Goal: Transaction & Acquisition: Purchase product/service

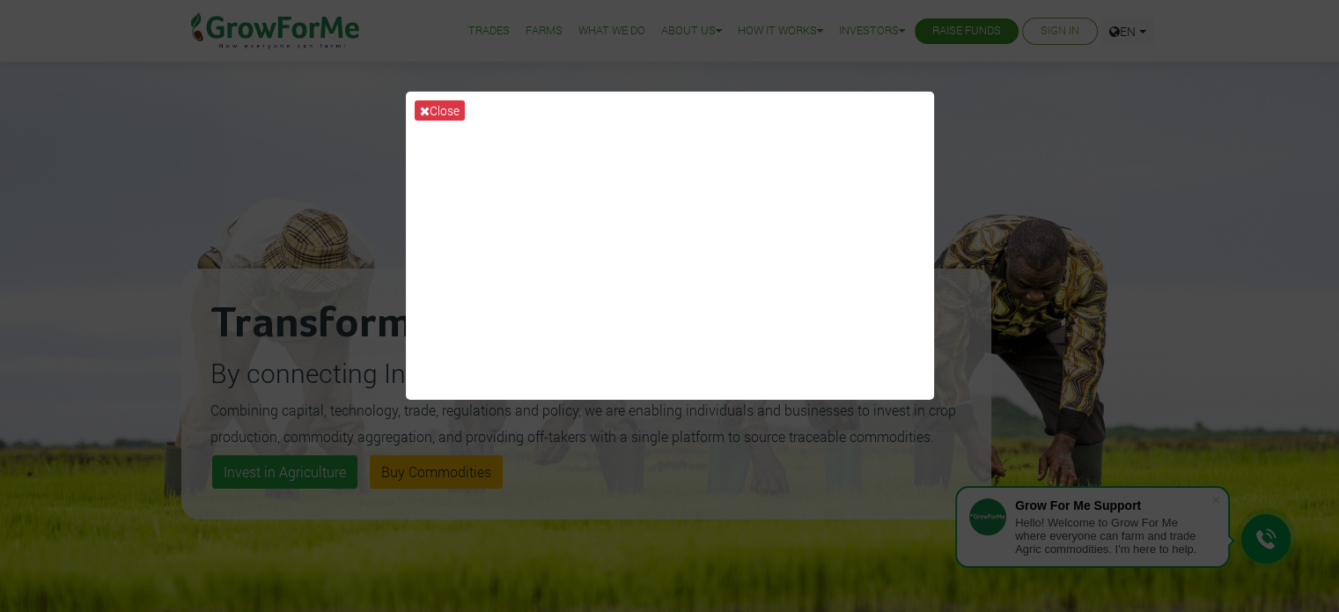
click at [1064, 126] on div "Close" at bounding box center [669, 306] width 1339 height 612
click at [433, 111] on button "Close" at bounding box center [440, 110] width 50 height 20
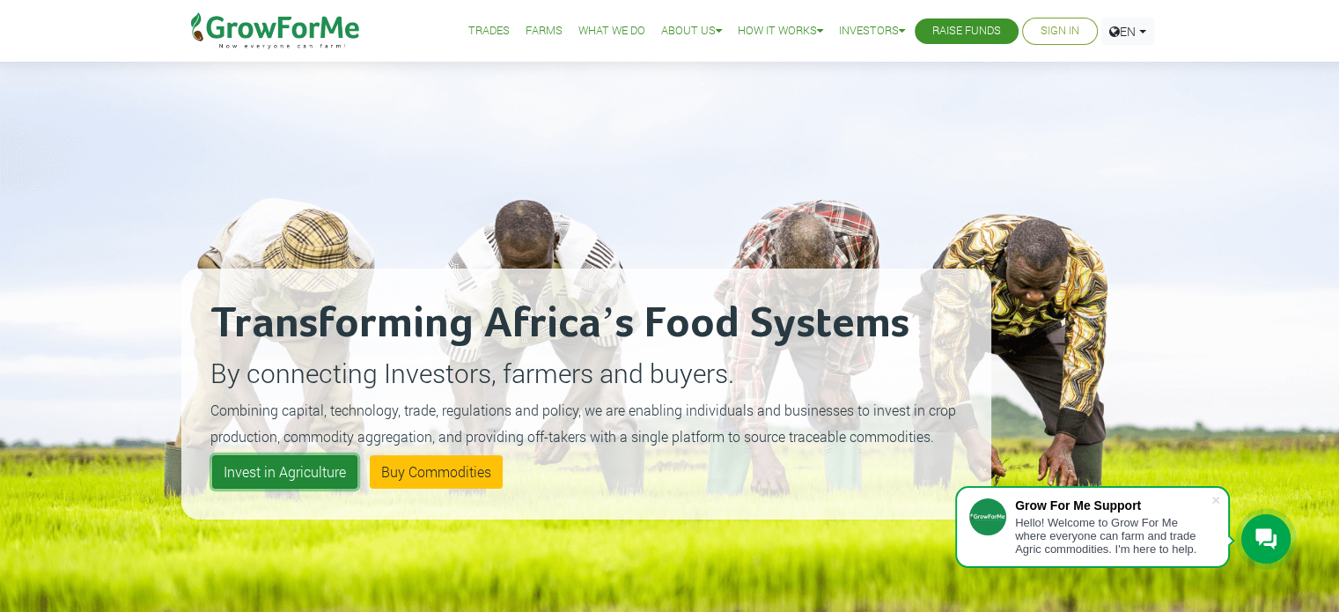
click at [312, 478] on link "Invest in Agriculture" at bounding box center [284, 471] width 145 height 33
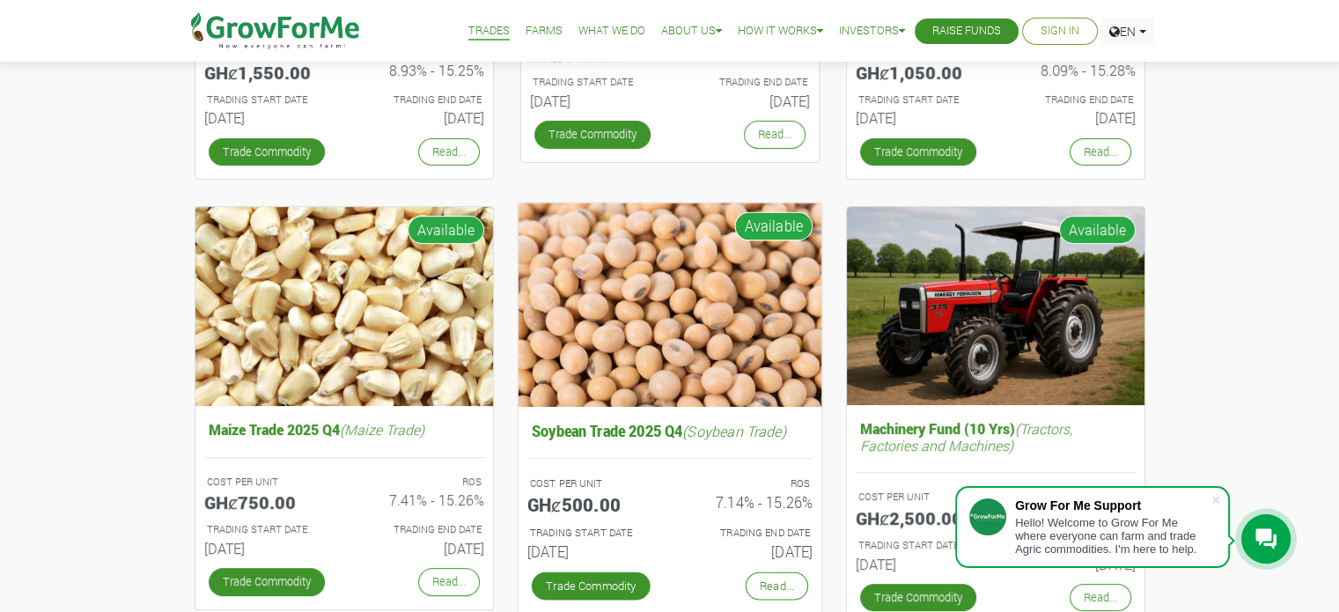
scroll to position [524, 0]
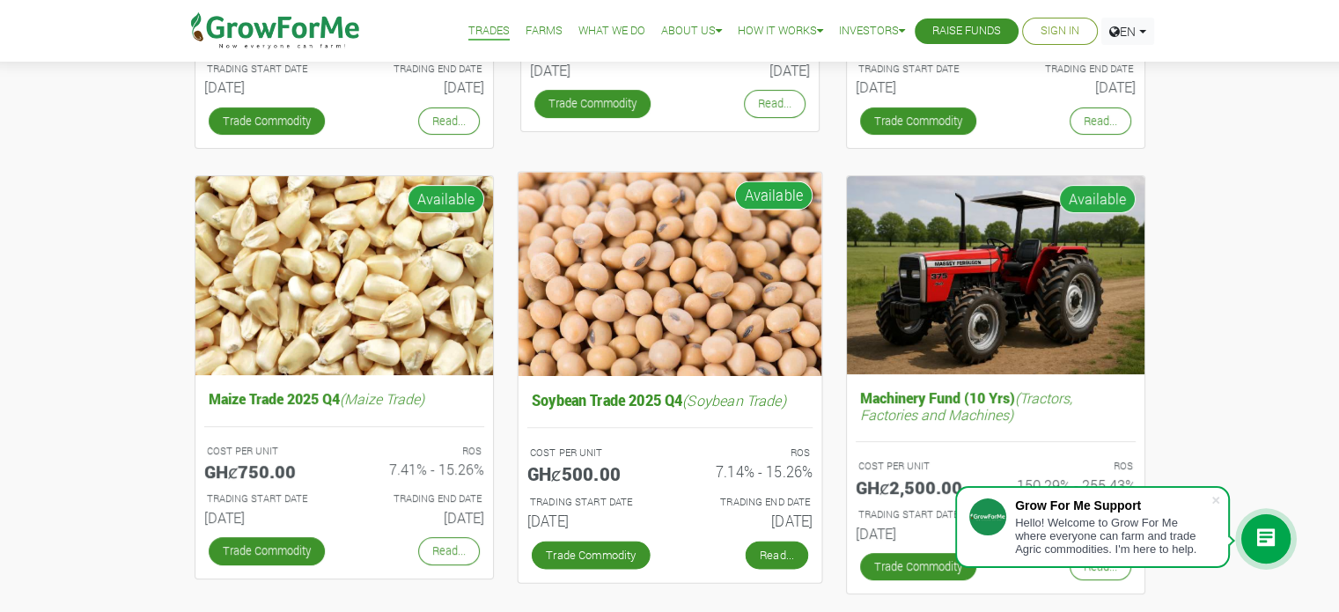
click at [757, 549] on link "Read..." at bounding box center [776, 554] width 62 height 28
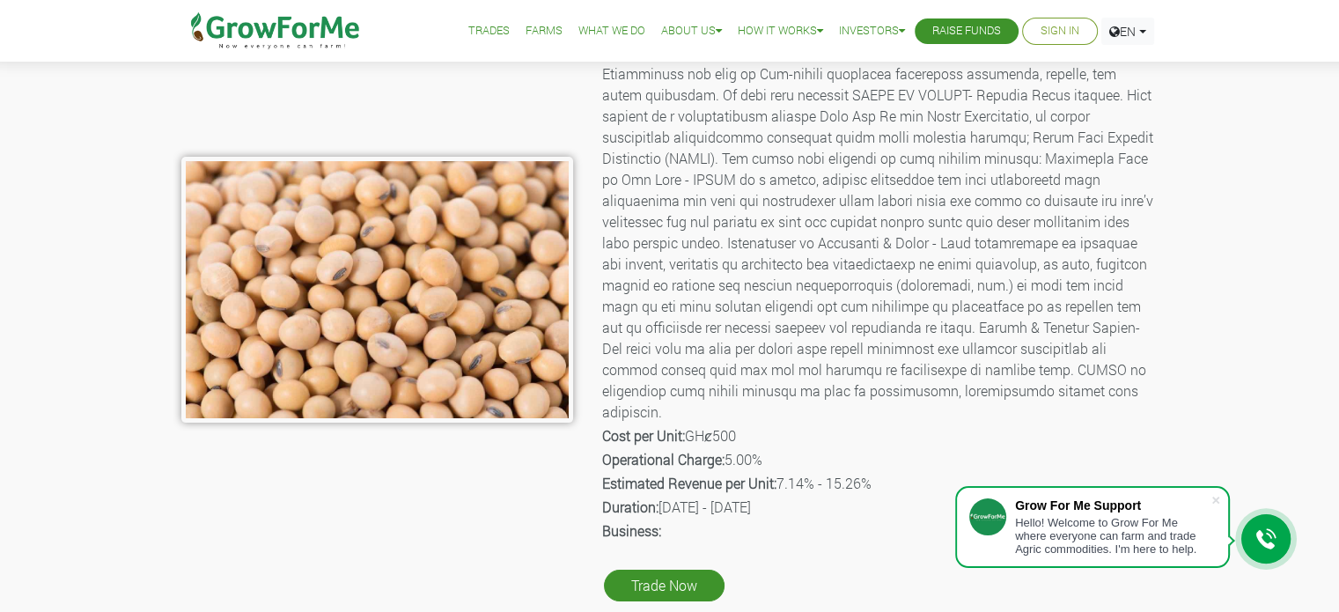
scroll to position [264, 0]
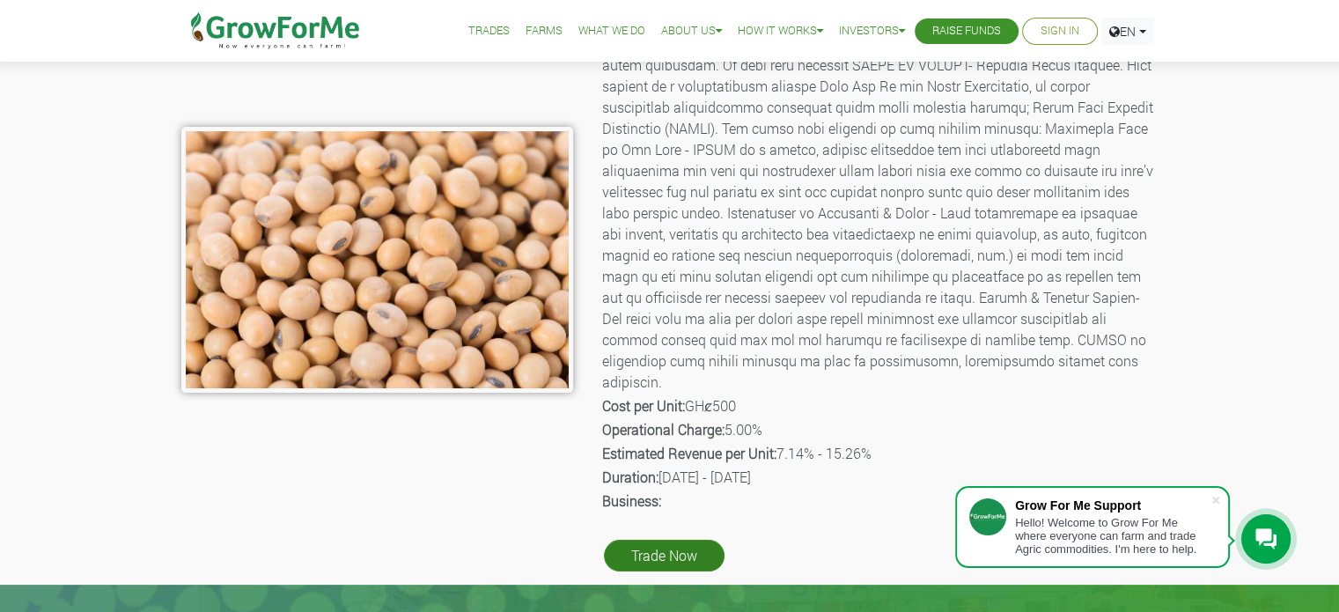
click at [640, 540] on link "Trade Now" at bounding box center [664, 556] width 121 height 32
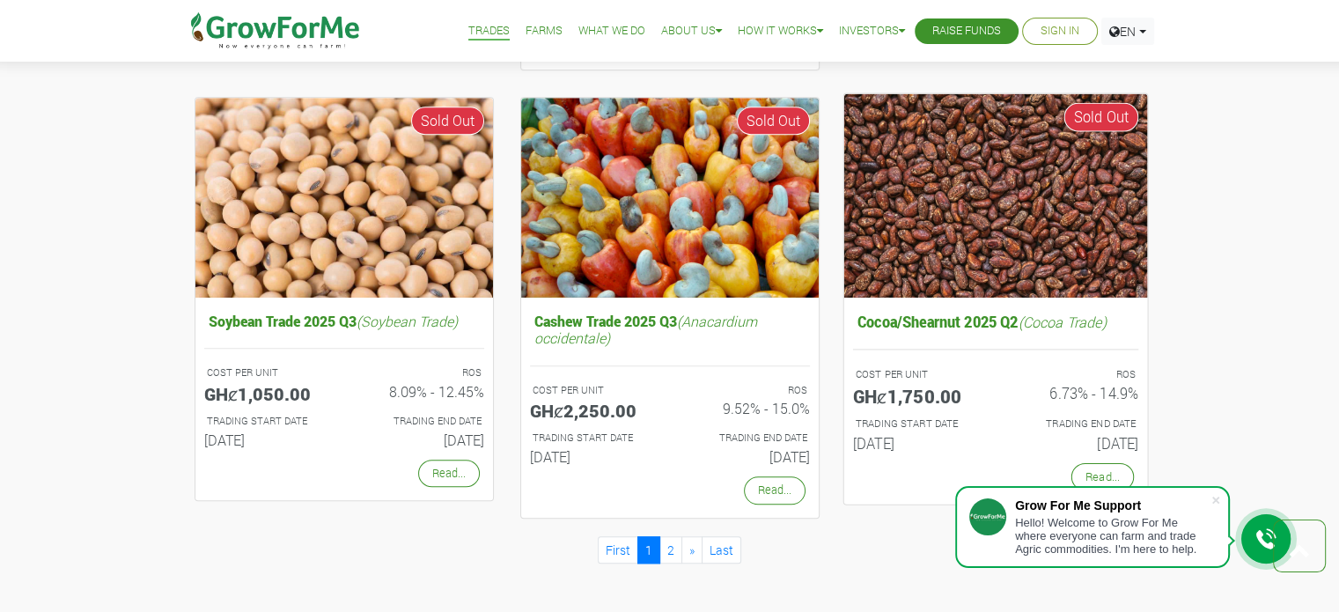
scroll to position [1052, 0]
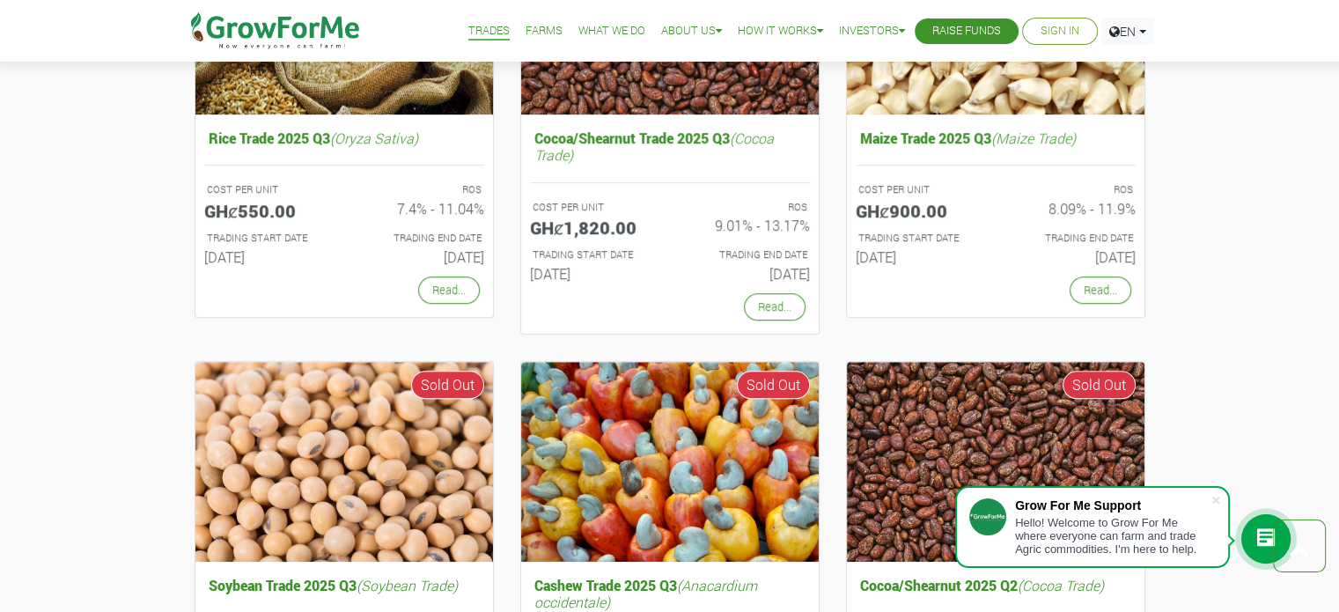
click at [1065, 33] on link "Sign In" at bounding box center [1059, 31] width 39 height 18
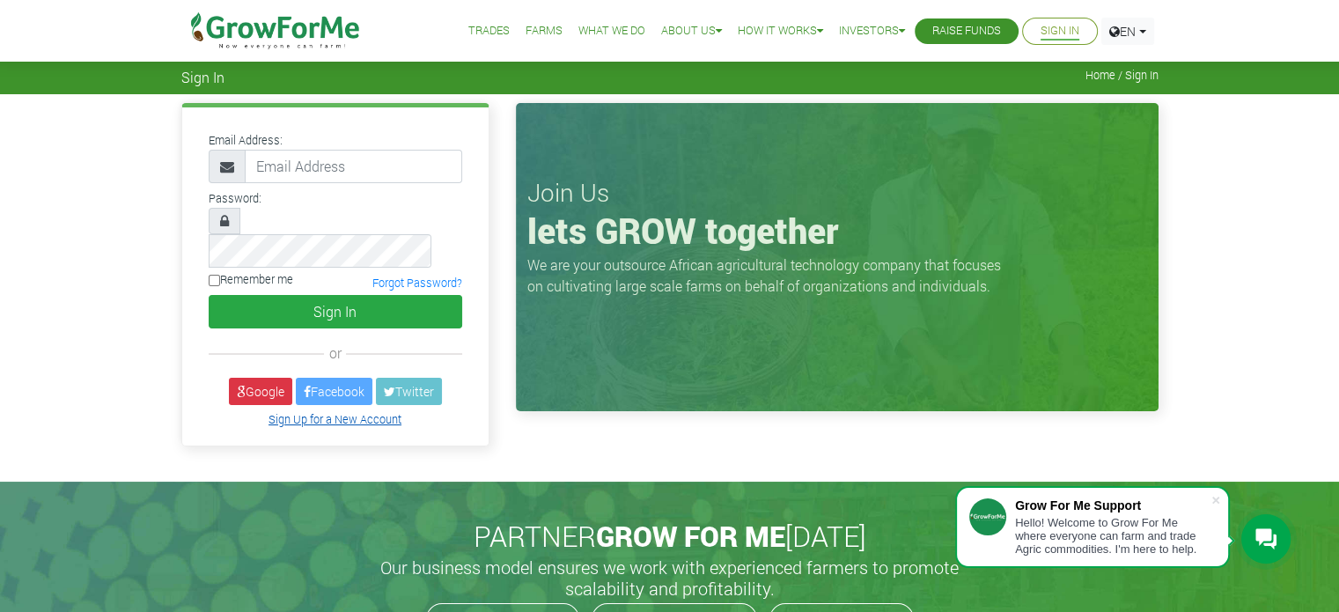
click at [327, 412] on link "Sign Up for a New Account" at bounding box center [334, 419] width 133 height 14
click at [356, 412] on link "Sign Up for a New Account" at bounding box center [334, 419] width 133 height 14
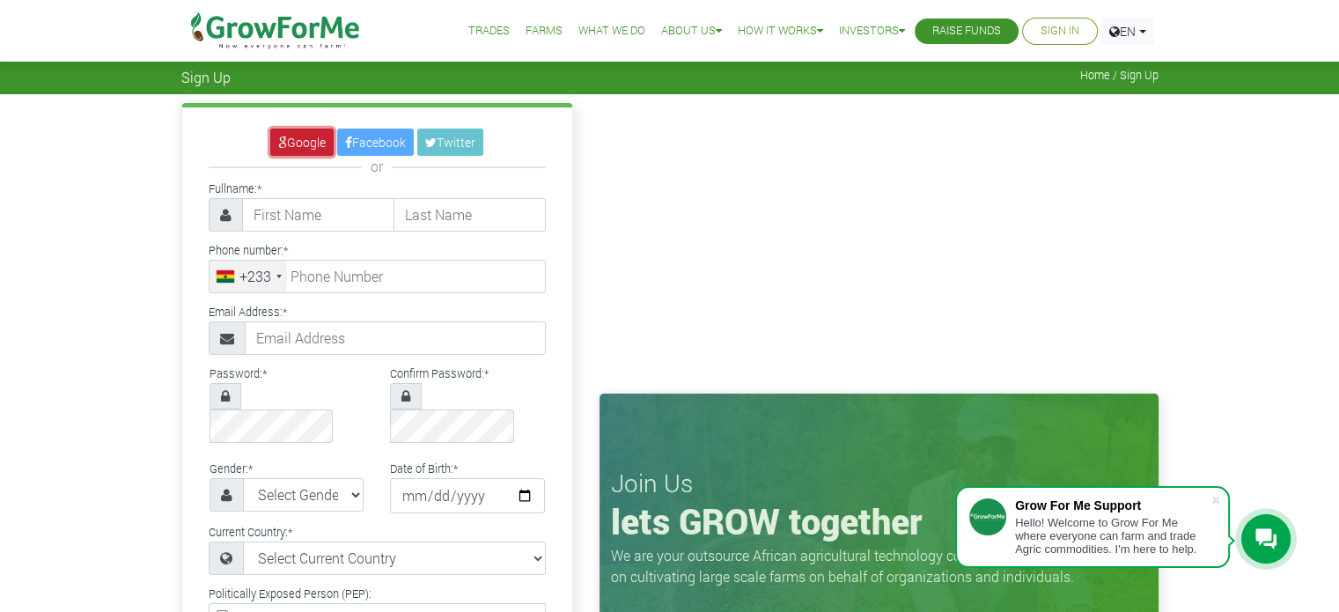
click at [298, 139] on link "Google" at bounding box center [301, 141] width 63 height 27
click at [297, 139] on link "Google" at bounding box center [301, 141] width 63 height 27
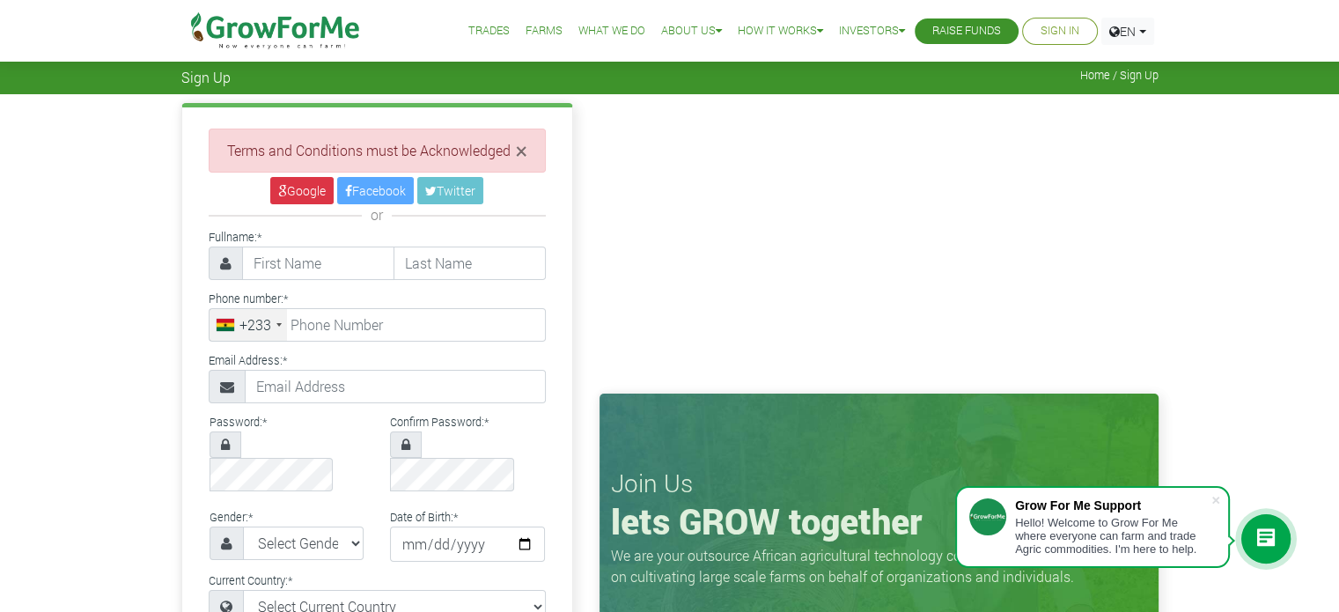
drag, startPoint x: 324, startPoint y: 270, endPoint x: 271, endPoint y: 219, distance: 73.4
click at [271, 219] on div "or" at bounding box center [377, 214] width 337 height 21
click at [299, 266] on input "text" at bounding box center [318, 262] width 152 height 33
type input "David"
type input "Ofori"
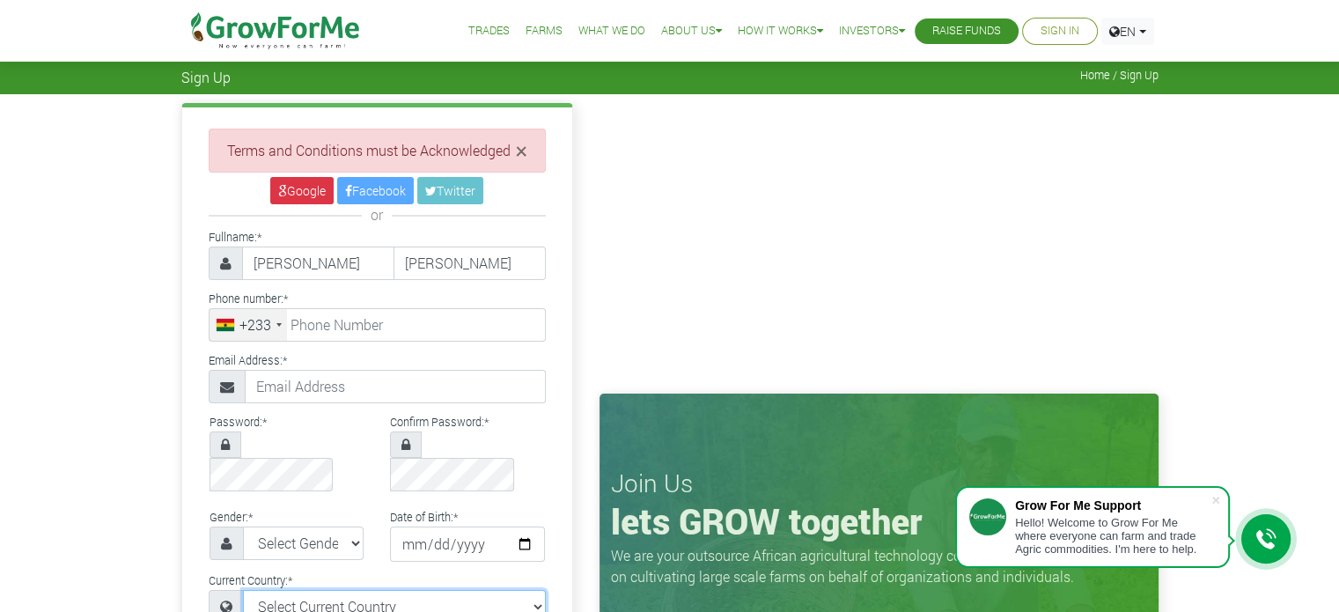
select select "Ghana"
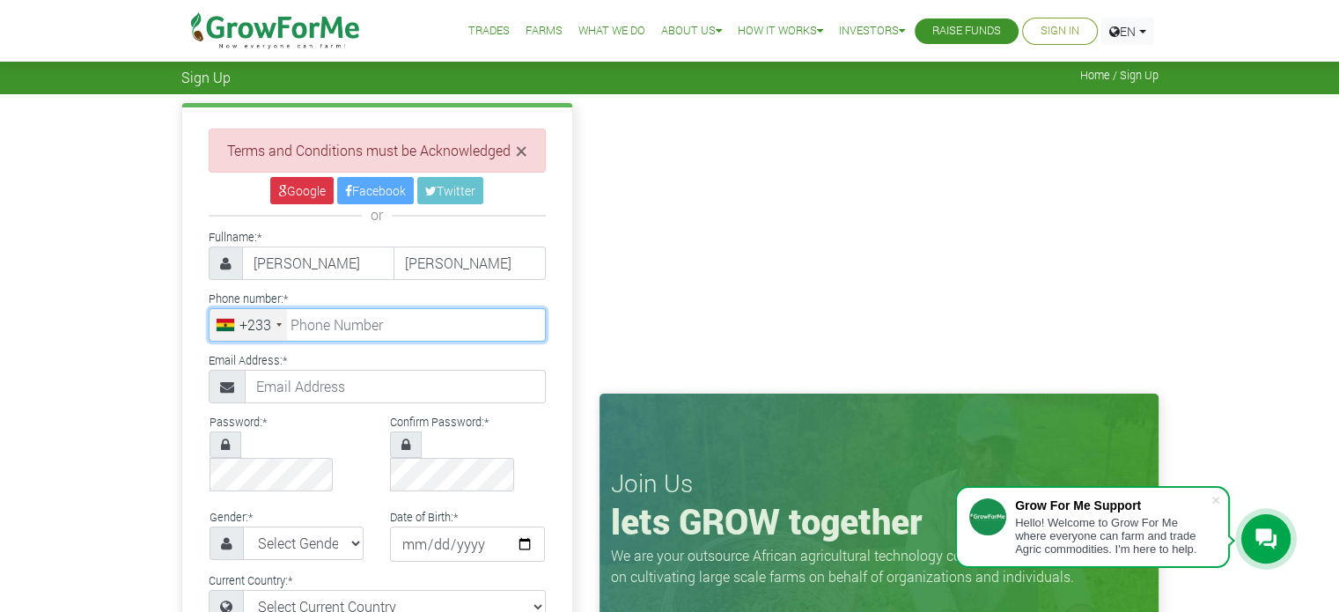
click at [419, 329] on input "tel" at bounding box center [377, 324] width 337 height 33
type input "+233"
type input "27 915 2094"
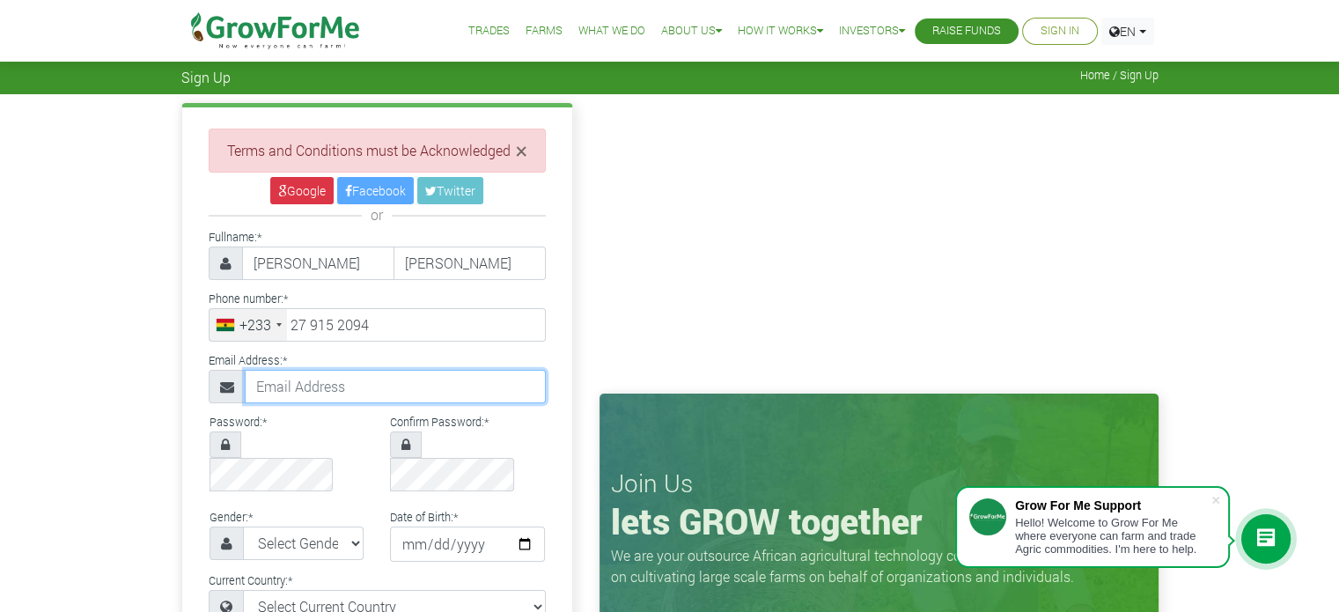
drag, startPoint x: 313, startPoint y: 386, endPoint x: 391, endPoint y: 402, distance: 79.1
click at [323, 393] on input "text" at bounding box center [395, 386] width 301 height 33
type input "[EMAIL_ADDRESS][DOMAIN_NAME]"
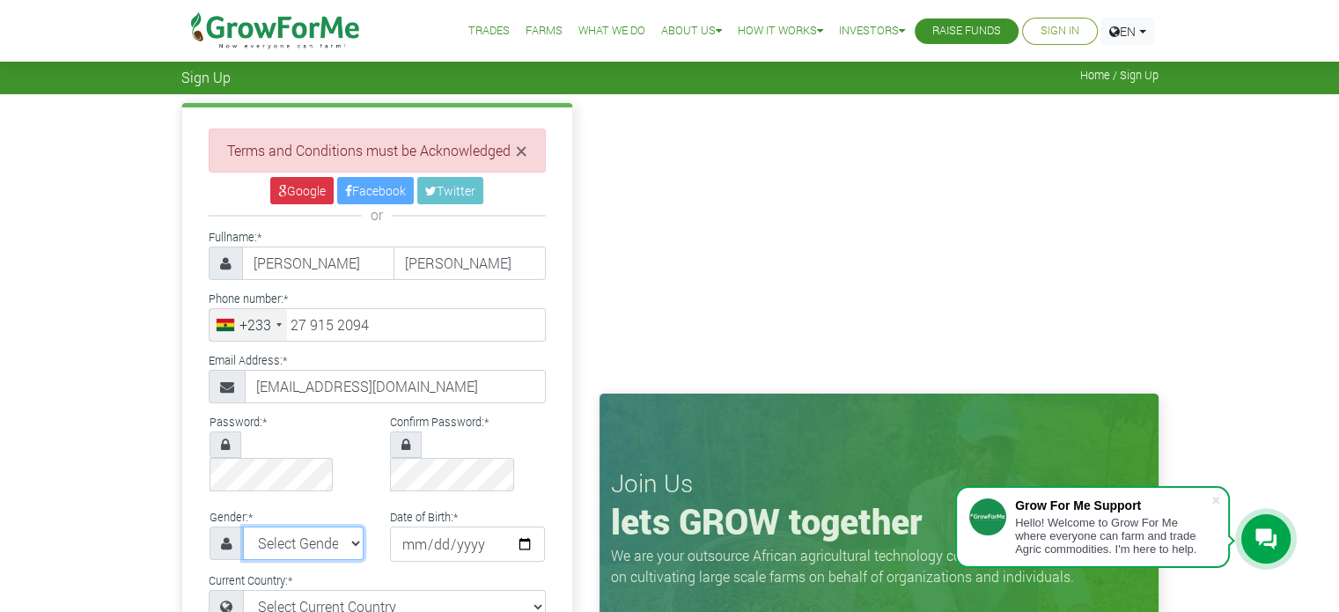
click at [345, 526] on select "Select Gender Female Male" at bounding box center [303, 542] width 121 height 33
select select "Male"
click at [243, 526] on select "Select Gender Female Male" at bounding box center [303, 542] width 121 height 33
click at [430, 526] on input "date" at bounding box center [467, 543] width 155 height 35
click at [418, 526] on input "date" at bounding box center [467, 543] width 155 height 35
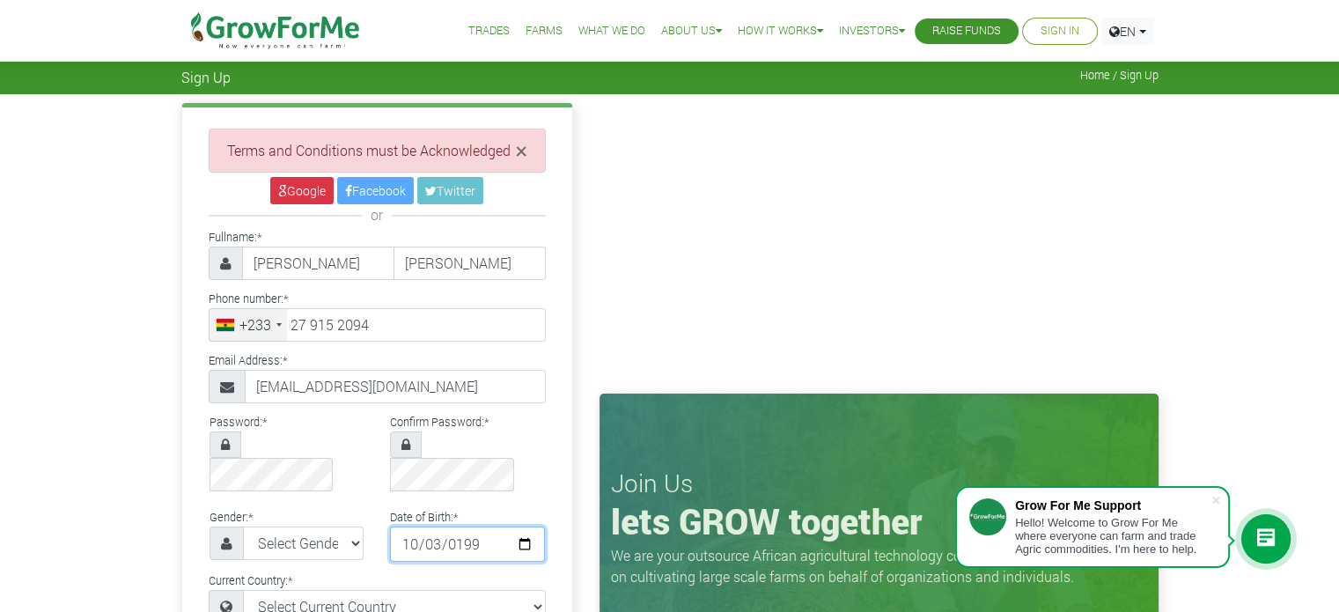
type input "1993-10-03"
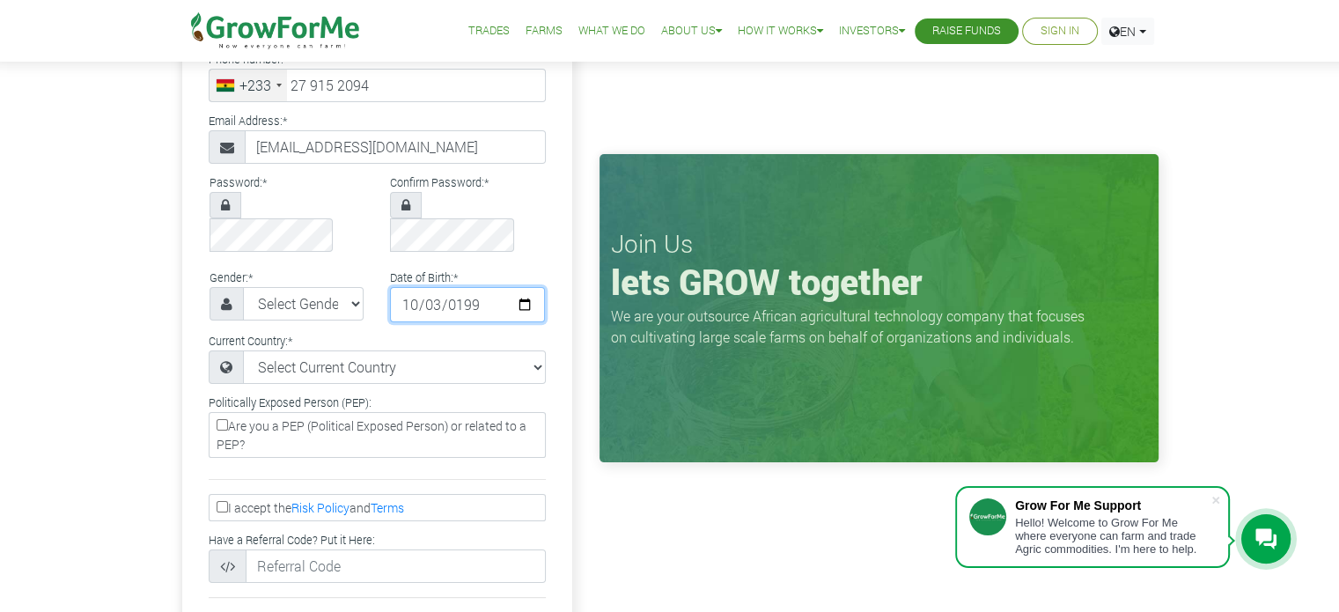
scroll to position [264, 0]
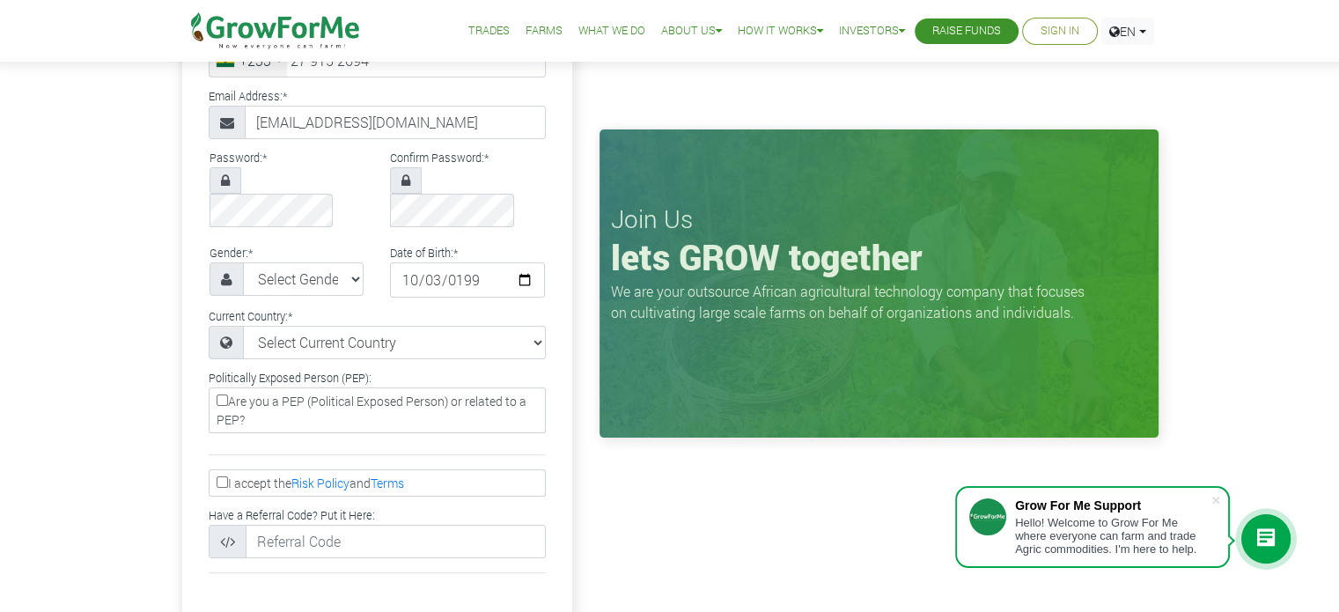
click at [221, 394] on input "Are you a PEP (Political Exposed Person) or related to a PEP?" at bounding box center [222, 399] width 11 height 11
checkbox input "true"
click at [224, 476] on input "I accept the Risk Policy and Terms" at bounding box center [222, 481] width 11 height 11
checkbox input "true"
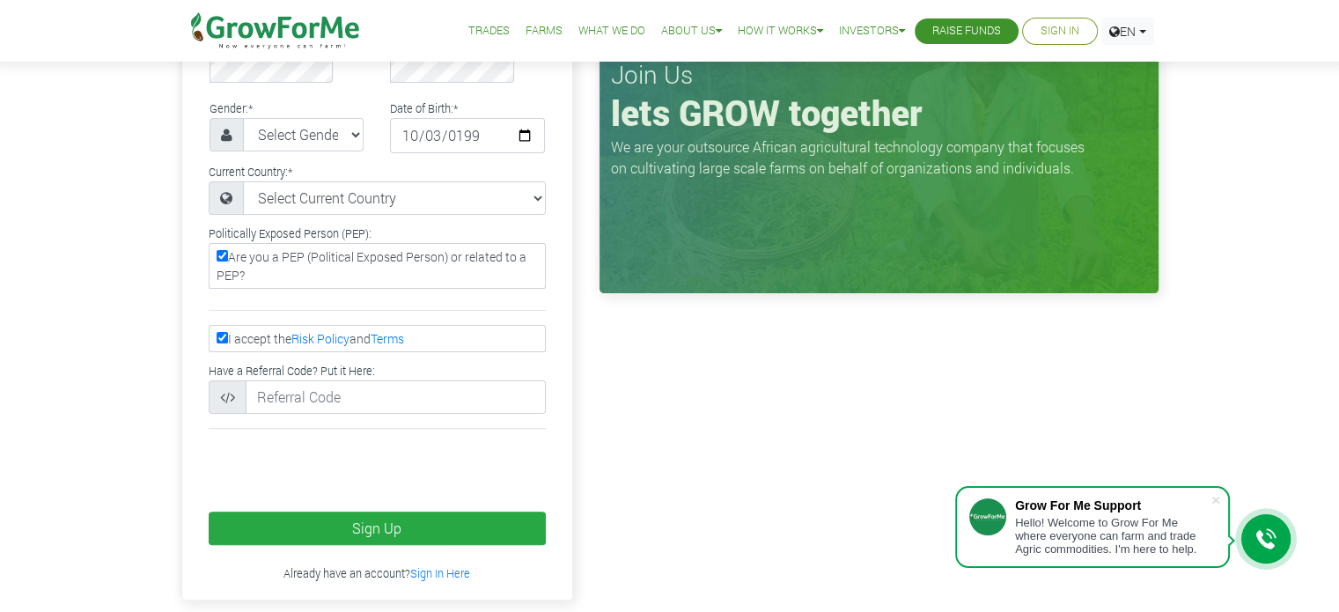
scroll to position [440, 0]
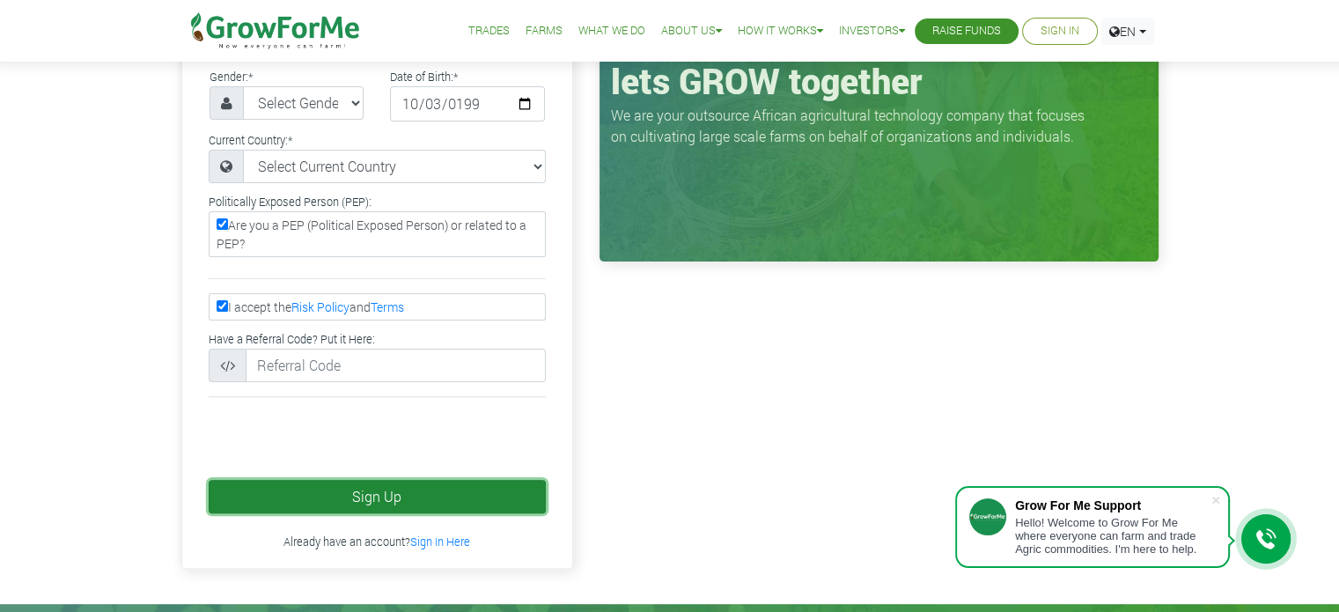
click at [454, 480] on button "Sign Up" at bounding box center [377, 496] width 337 height 33
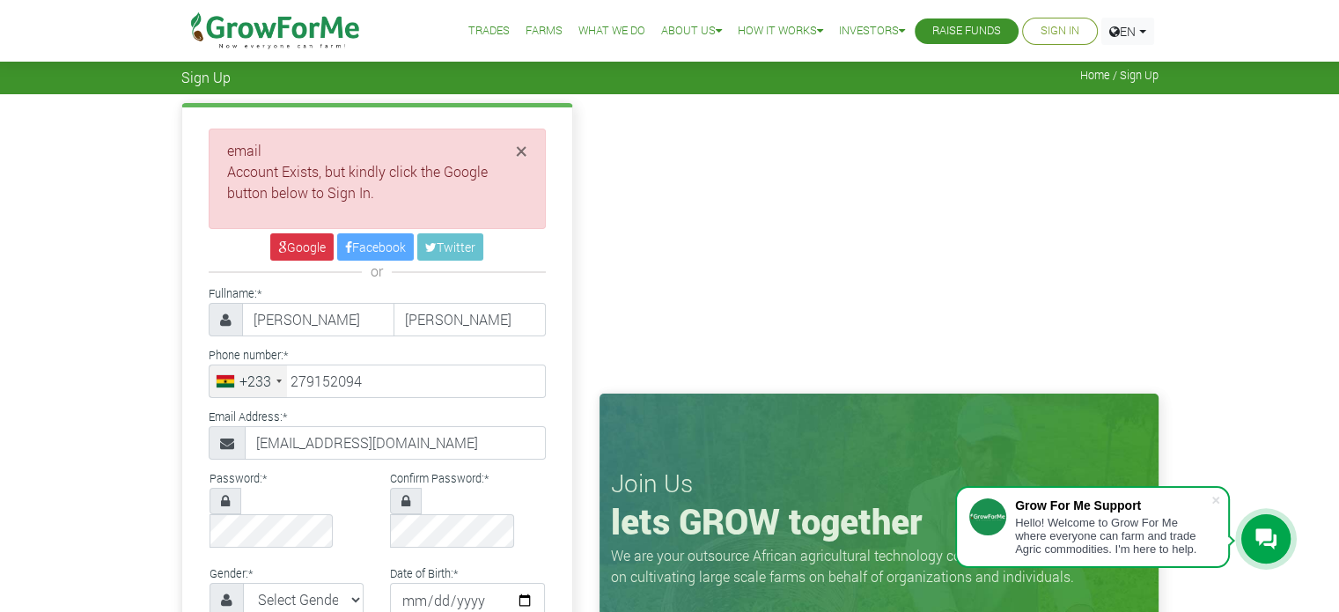
type input "27 915 2094"
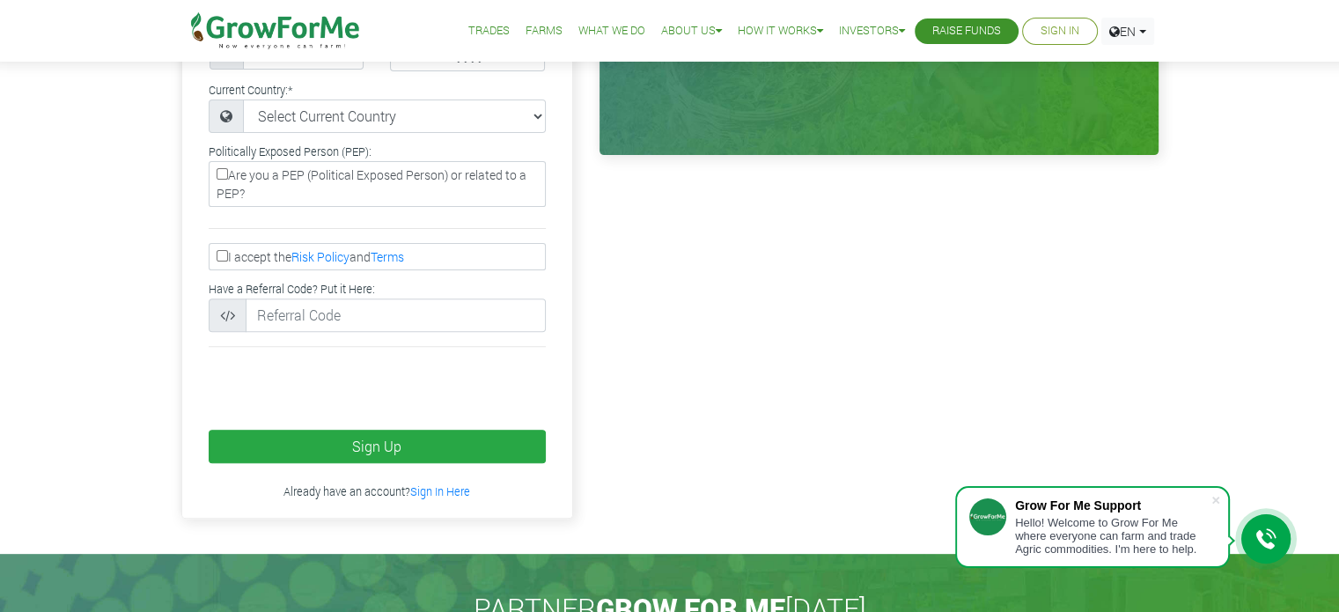
scroll to position [616, 0]
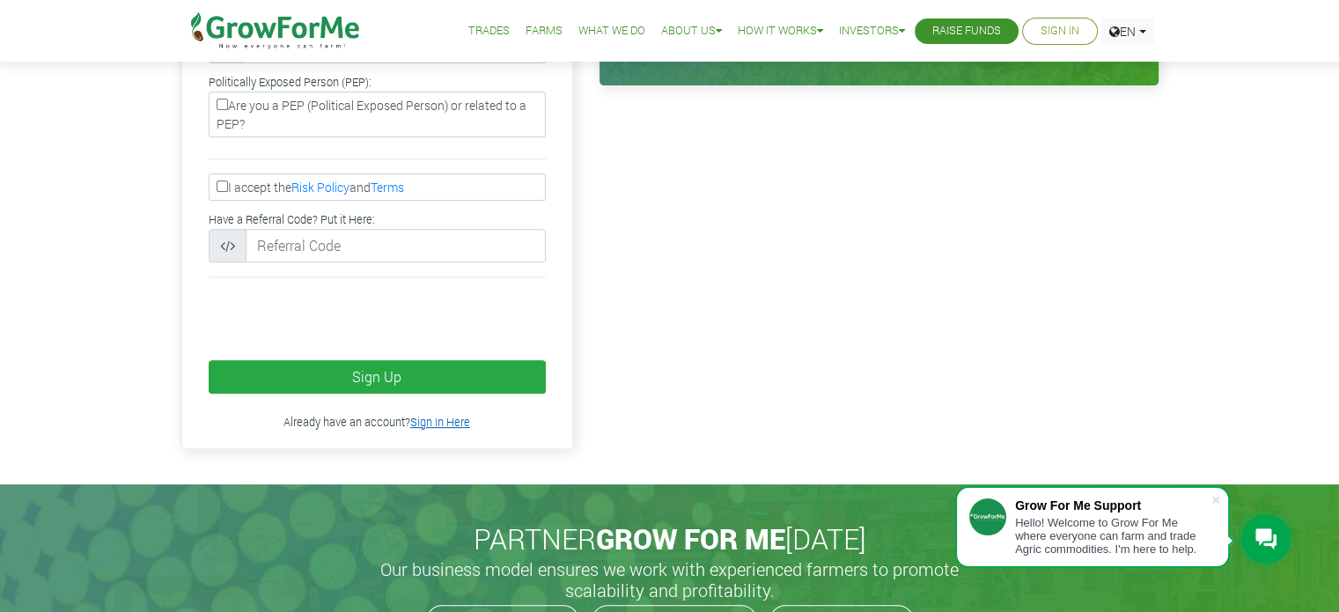
click at [447, 415] on link "Sign In Here" at bounding box center [440, 422] width 60 height 14
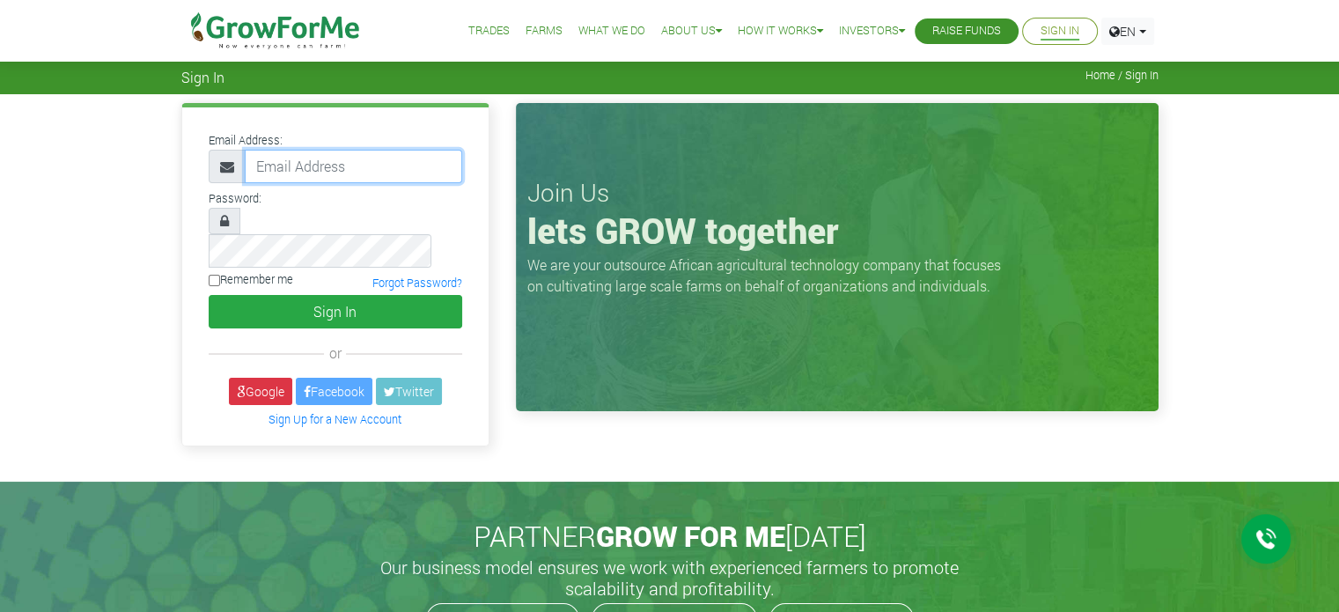
click at [334, 160] on input "email" at bounding box center [353, 166] width 217 height 33
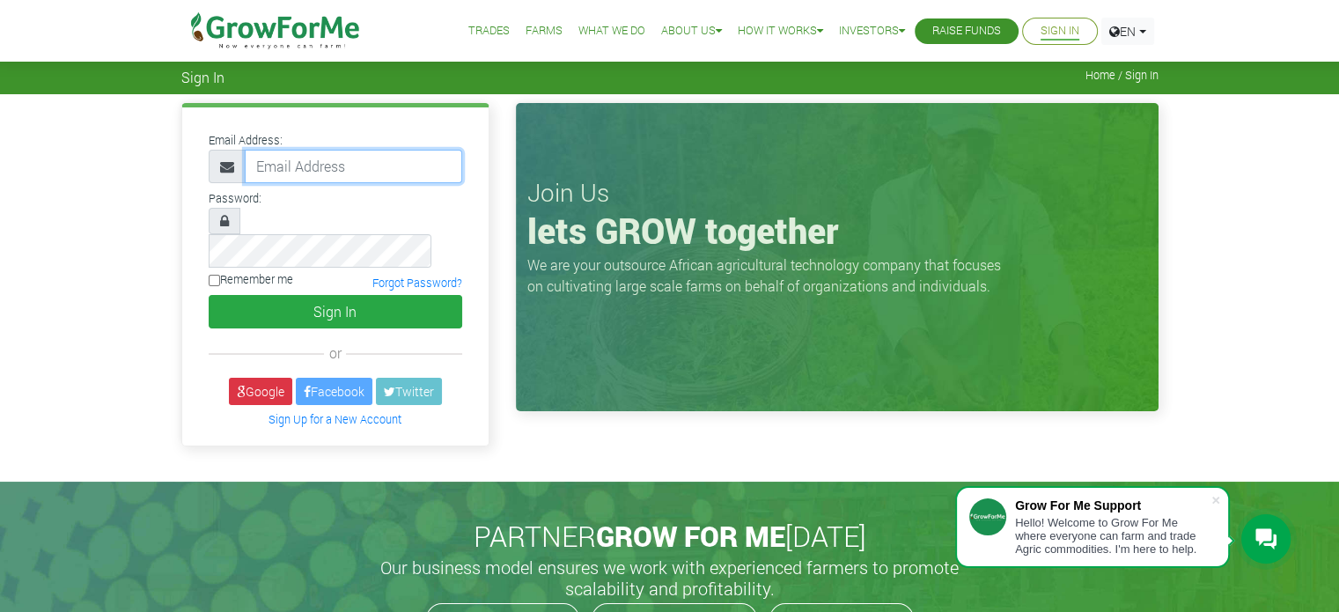
type input "[EMAIL_ADDRESS][DOMAIN_NAME]"
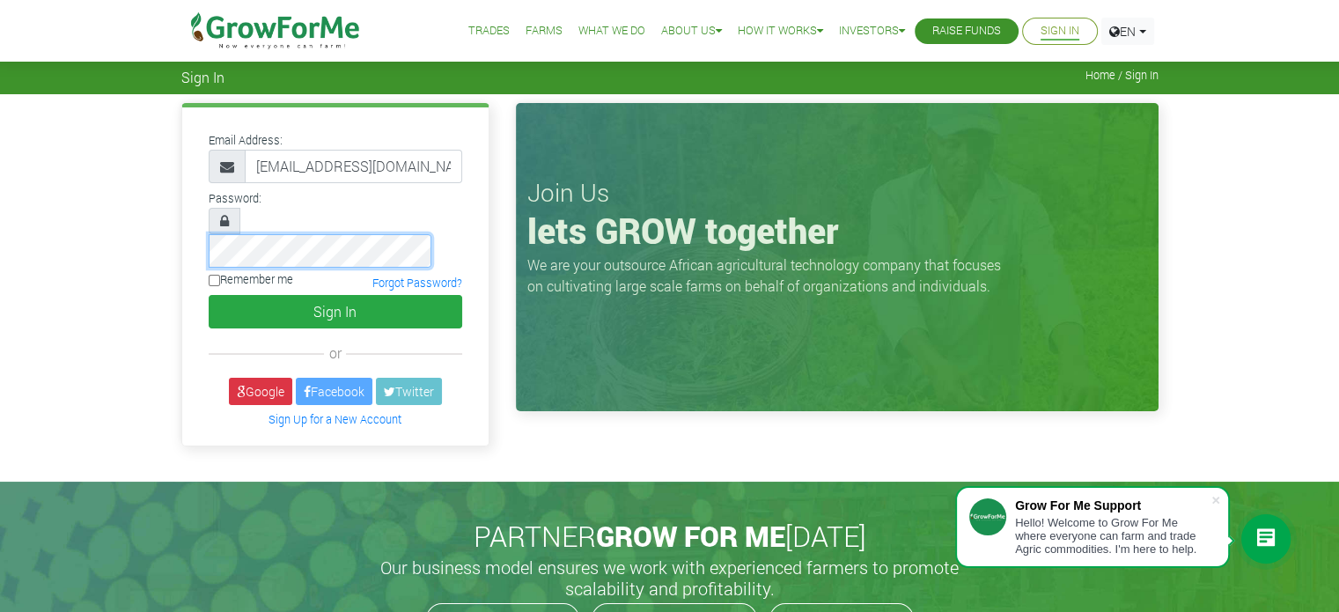
click at [209, 295] on button "Sign In" at bounding box center [335, 311] width 253 height 33
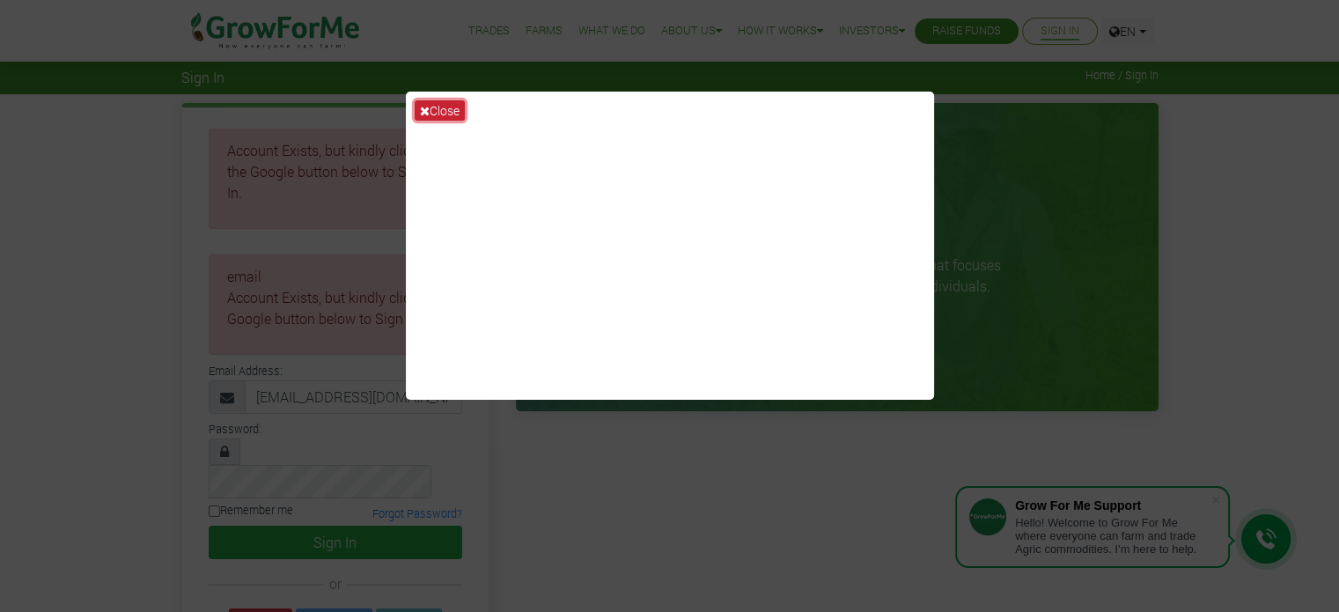
click at [448, 106] on button "Close" at bounding box center [440, 110] width 50 height 20
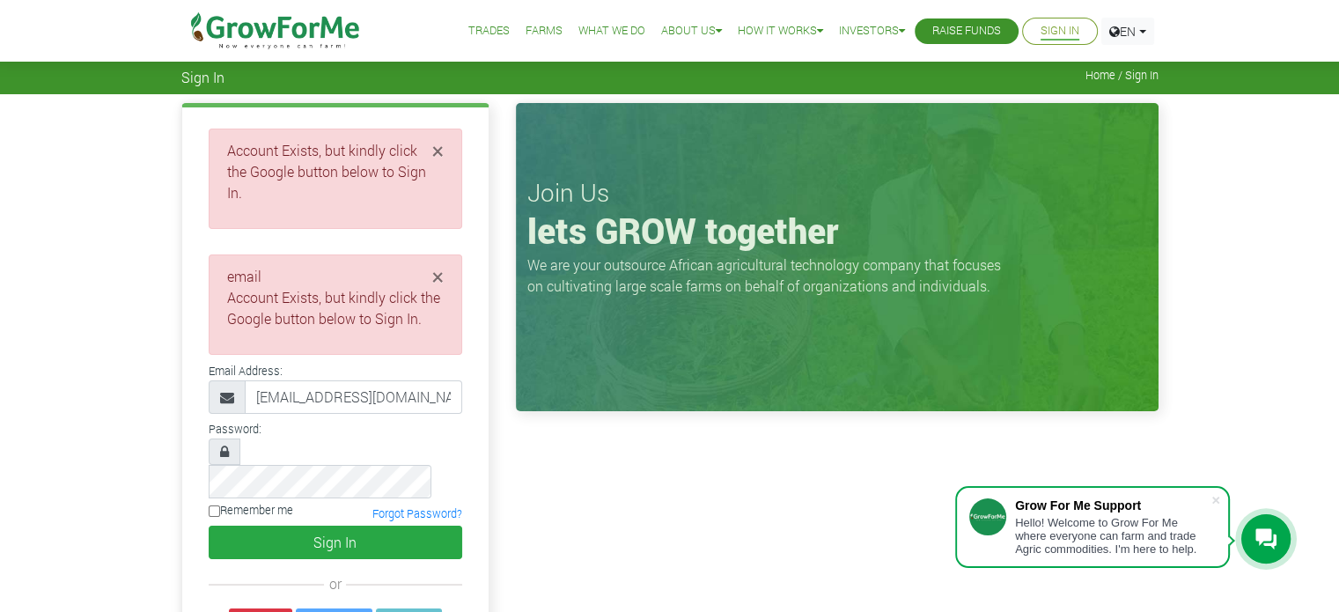
click at [211, 505] on input "Remember me" at bounding box center [214, 510] width 11 height 11
checkbox input "true"
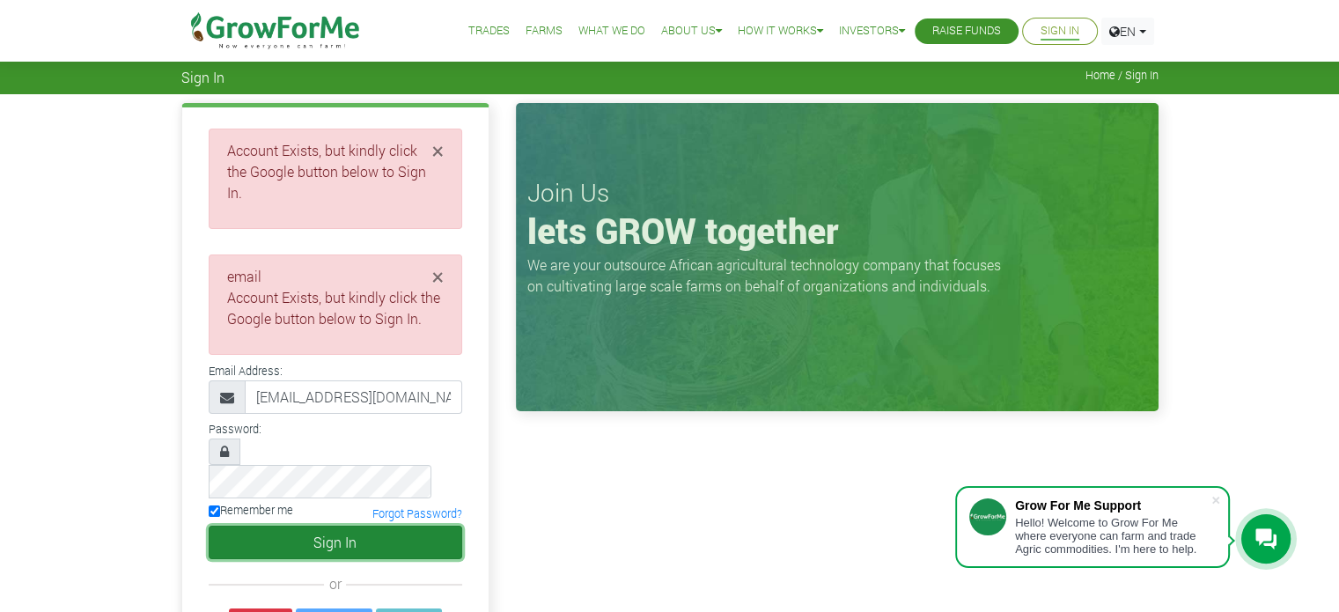
drag, startPoint x: 311, startPoint y: 496, endPoint x: 336, endPoint y: 509, distance: 28.7
click at [312, 525] on button "Sign In" at bounding box center [335, 541] width 253 height 33
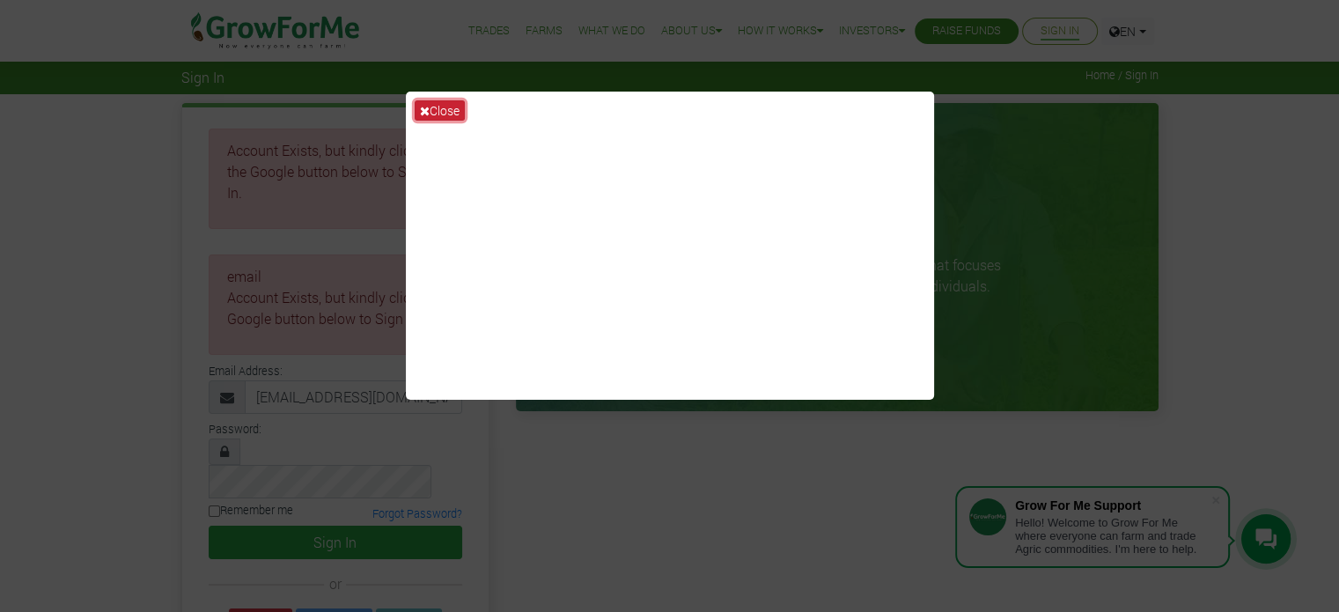
click at [440, 107] on button "Close" at bounding box center [440, 110] width 50 height 20
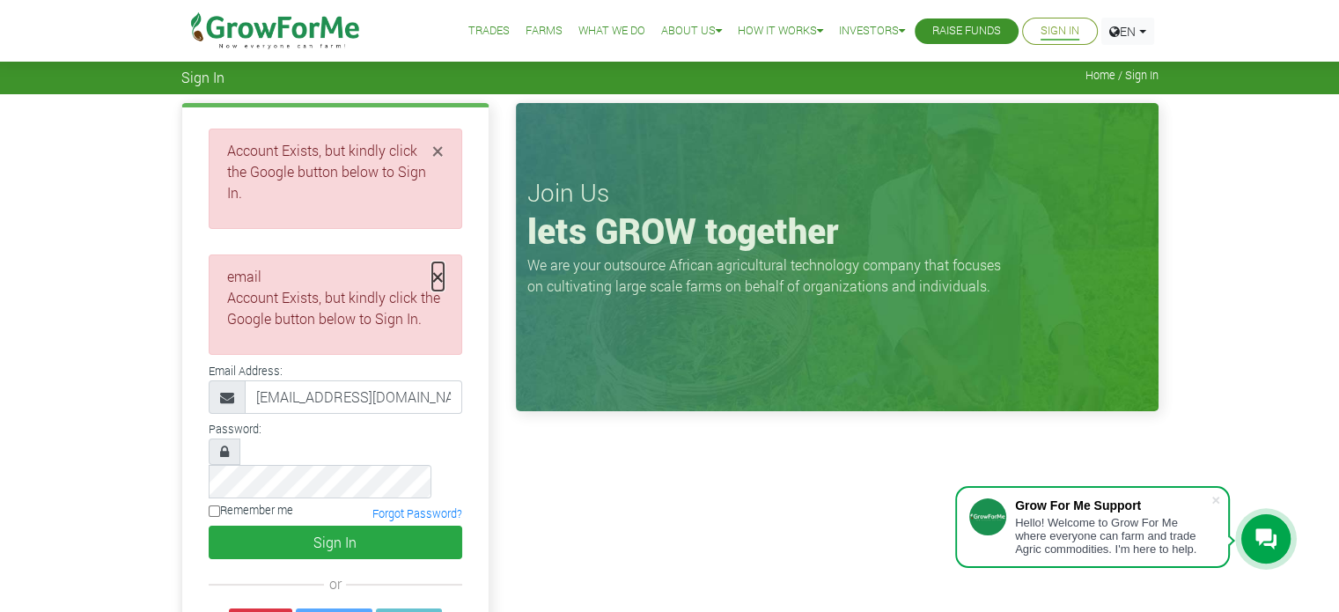
click at [436, 262] on span "×" at bounding box center [437, 276] width 11 height 28
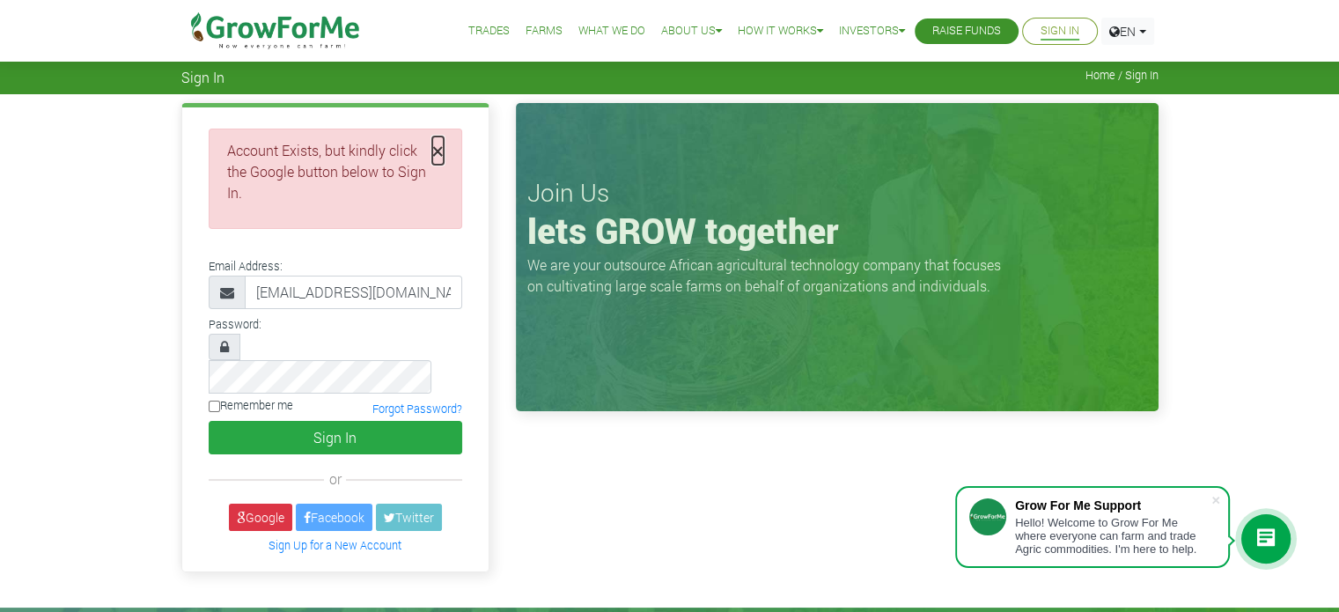
click at [437, 156] on span "×" at bounding box center [437, 150] width 11 height 28
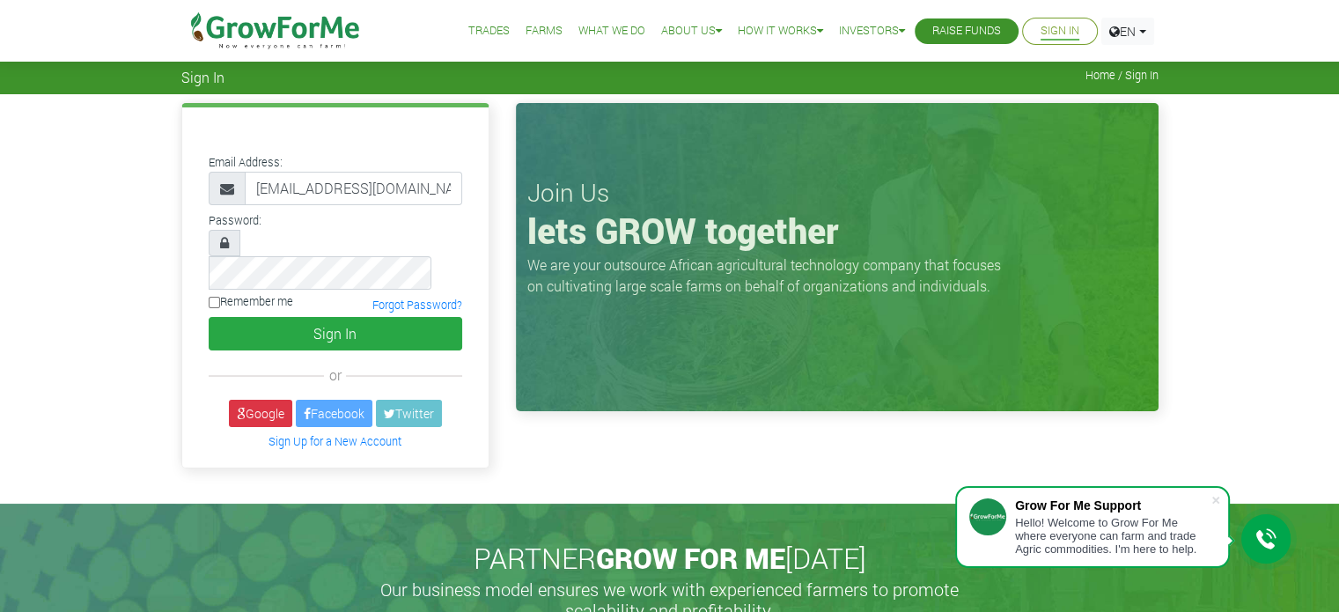
click at [225, 246] on icon at bounding box center [224, 243] width 9 height 14
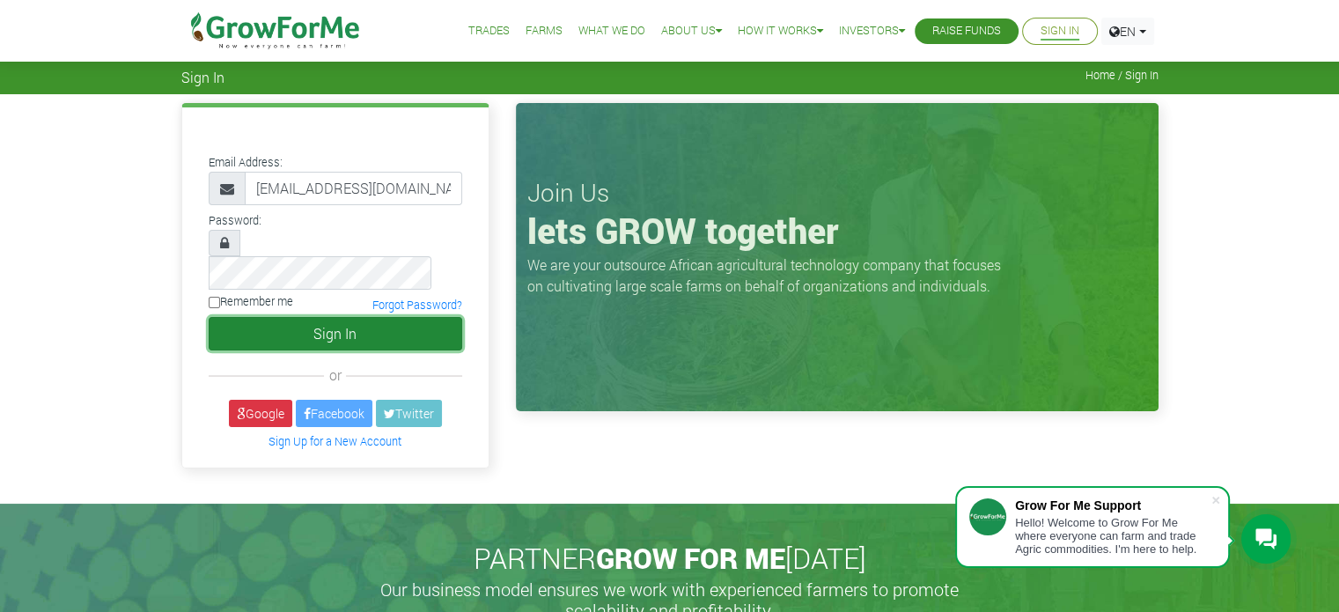
click at [398, 317] on button "Sign In" at bounding box center [335, 333] width 253 height 33
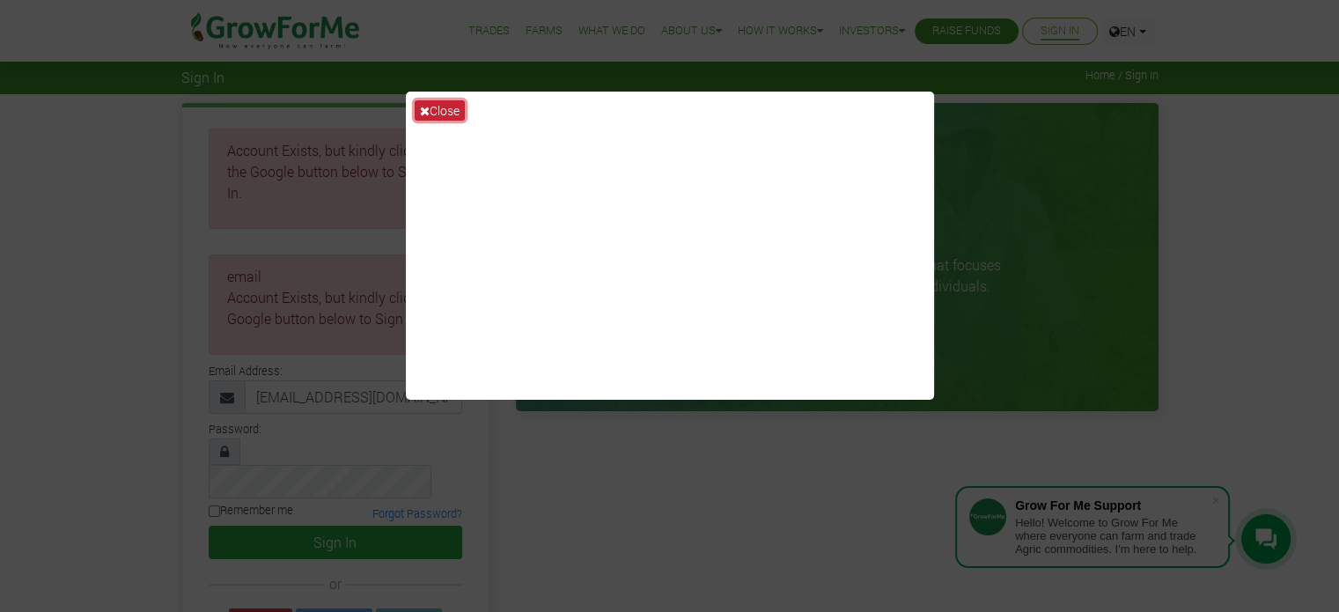
click at [445, 109] on button "Close" at bounding box center [440, 110] width 50 height 20
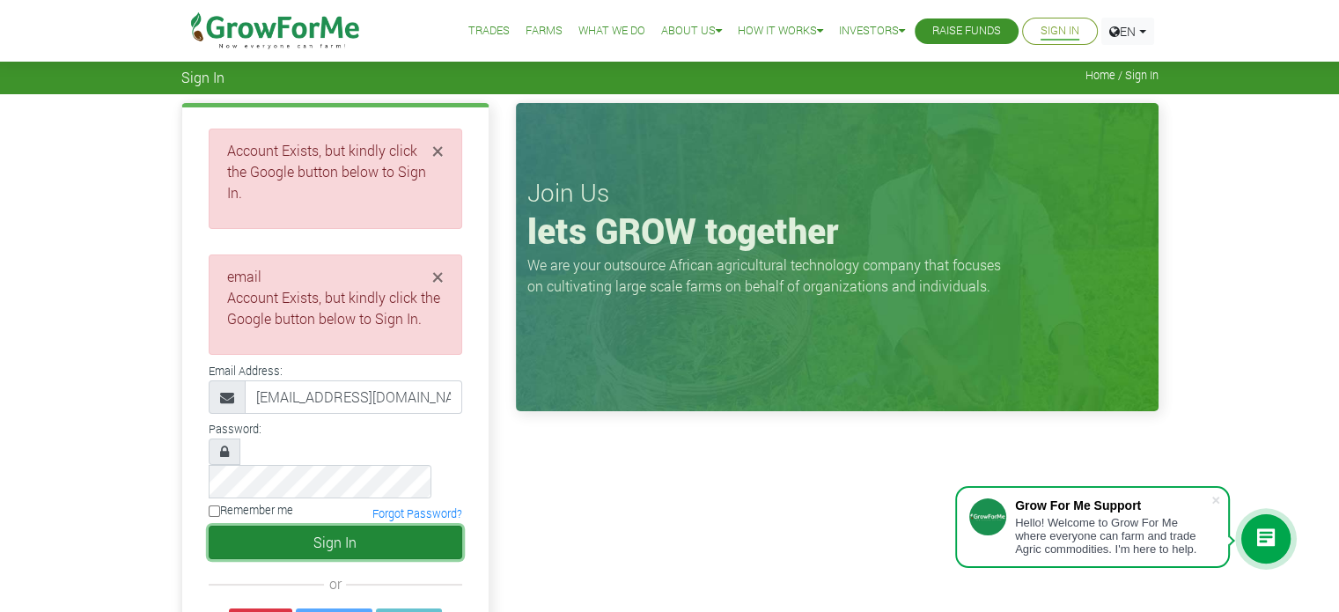
click at [268, 525] on button "Sign In" at bounding box center [335, 541] width 253 height 33
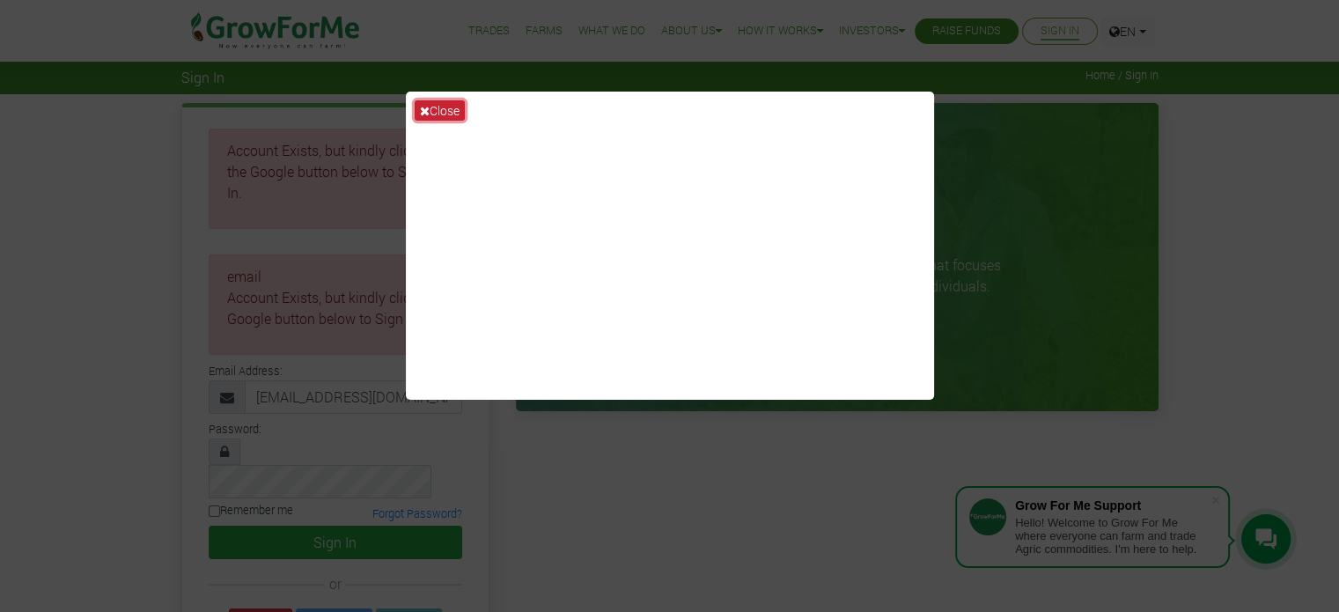
click at [433, 110] on button "Close" at bounding box center [440, 110] width 50 height 20
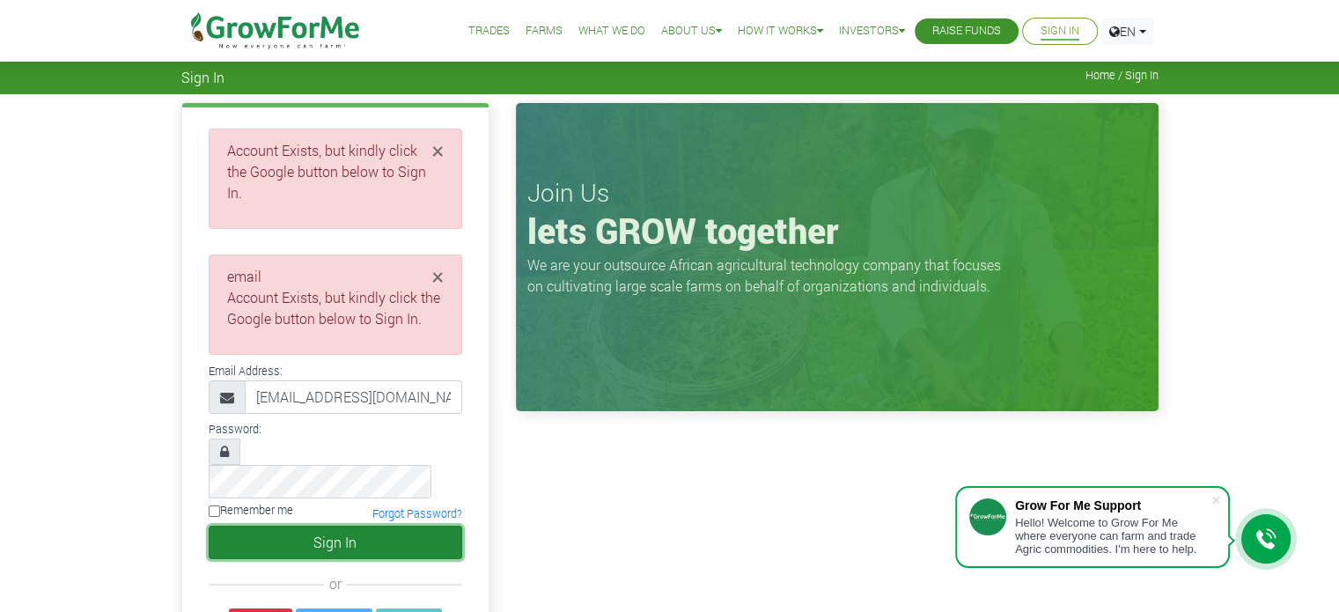
click at [291, 525] on button "Sign In" at bounding box center [335, 541] width 253 height 33
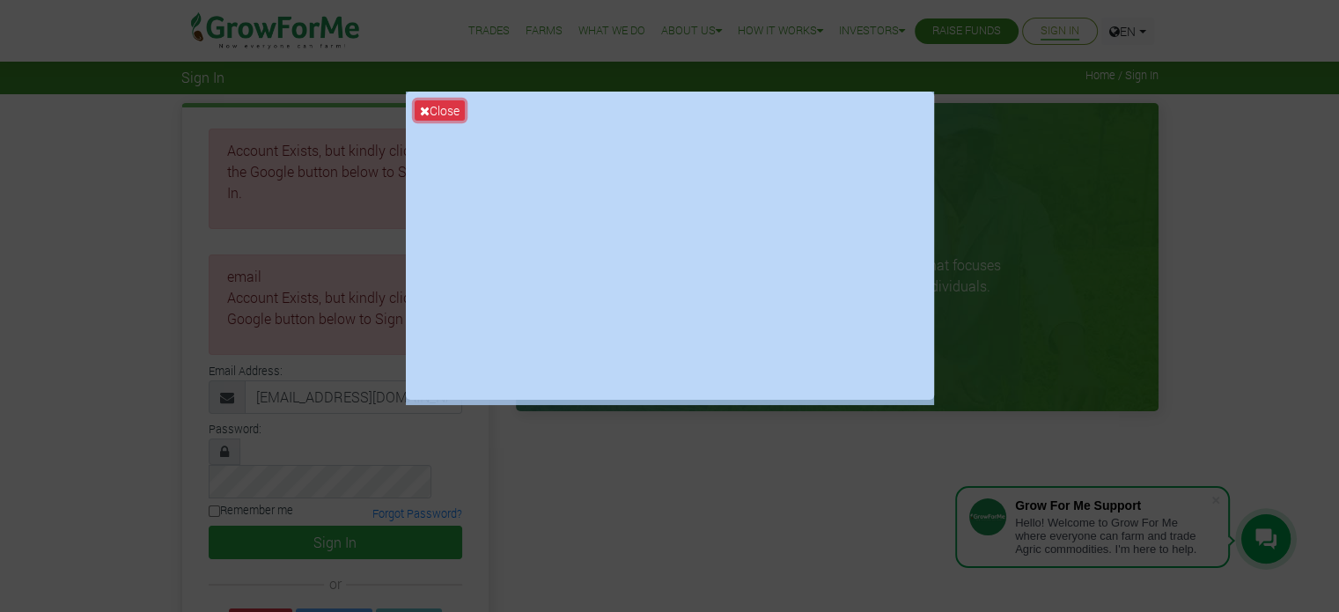
click at [434, 107] on button "Close" at bounding box center [440, 110] width 50 height 20
click at [436, 107] on div at bounding box center [335, 117] width 280 height 21
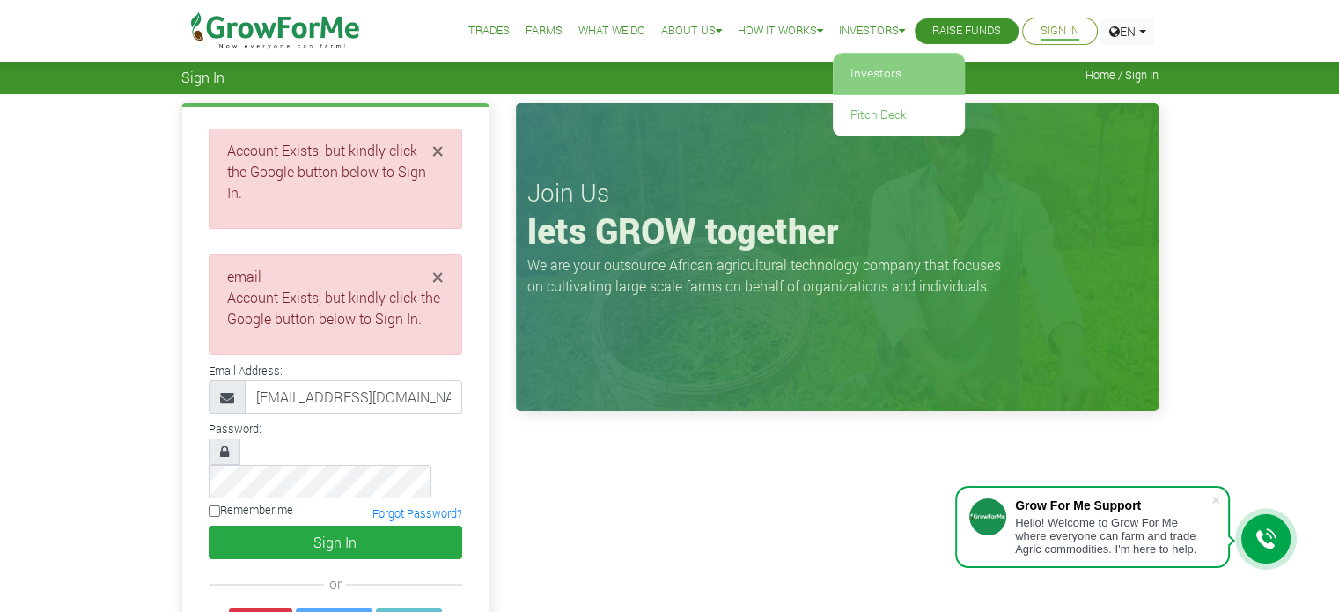
click at [860, 80] on link "Investors" at bounding box center [899, 74] width 132 height 40
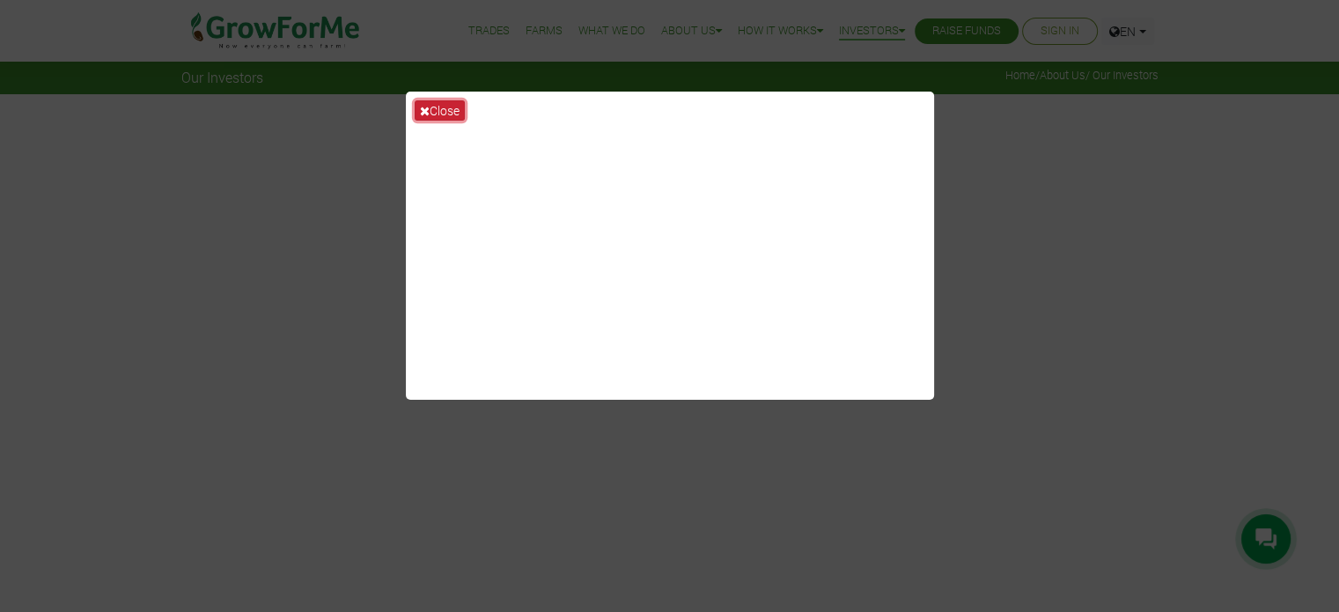
click at [437, 105] on button "Close" at bounding box center [440, 110] width 50 height 20
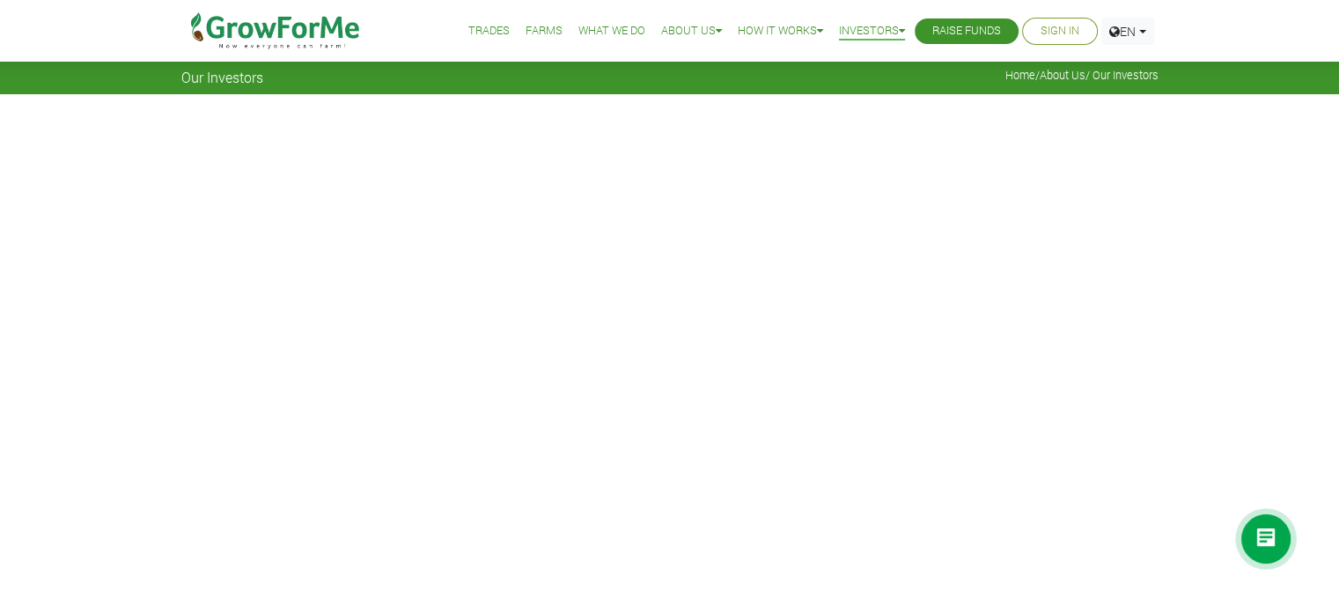
click at [468, 35] on link "Trades" at bounding box center [488, 31] width 41 height 18
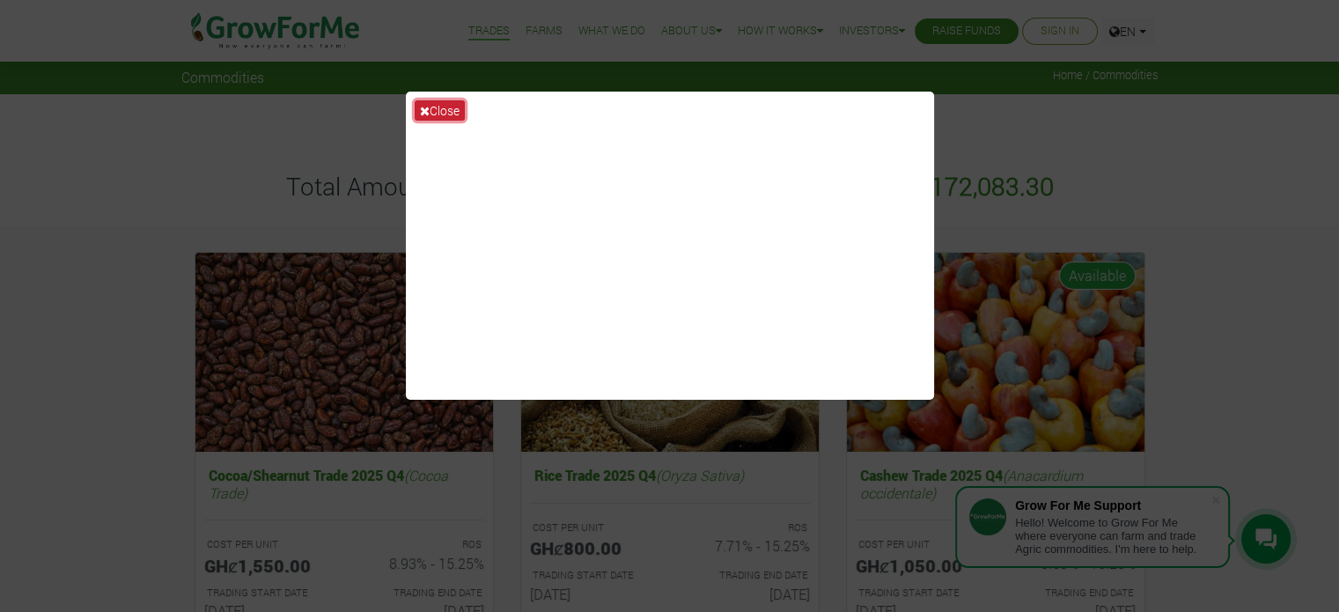
click at [445, 109] on button "Close" at bounding box center [440, 110] width 50 height 20
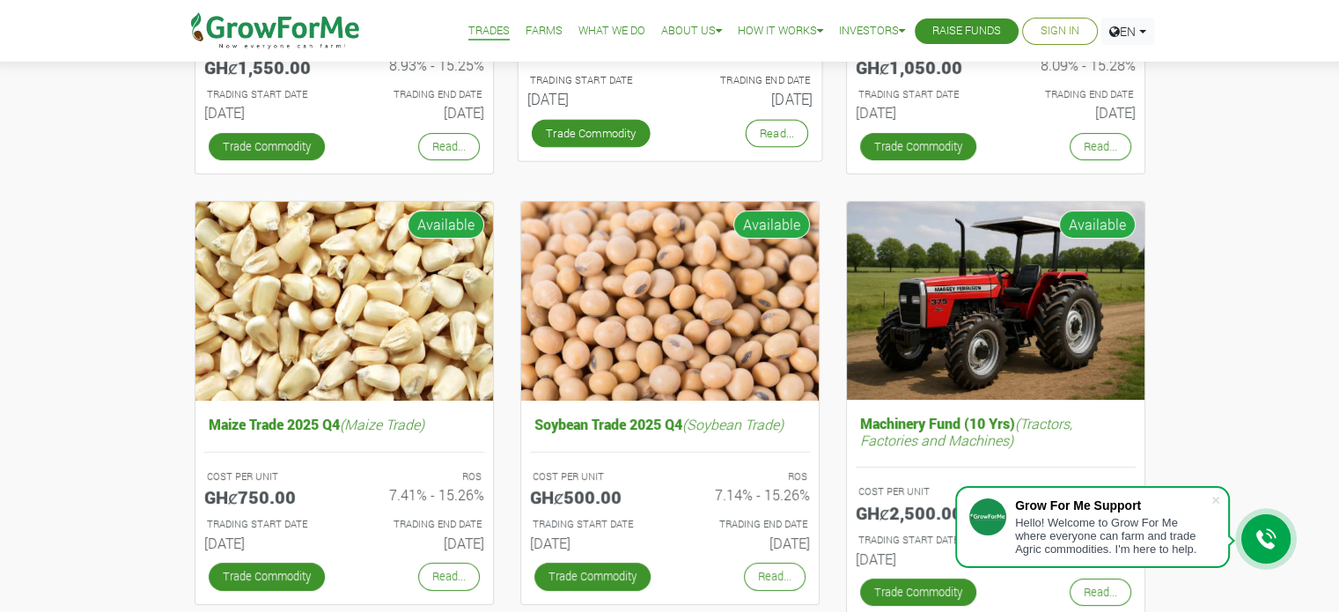
scroll to position [528, 0]
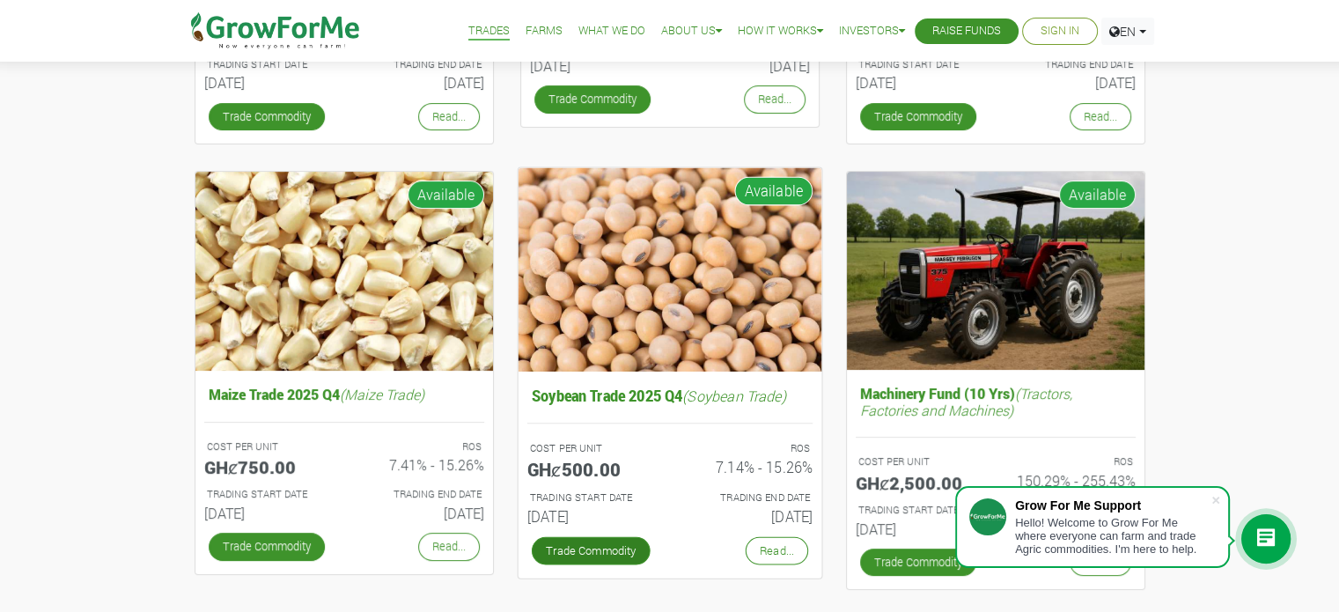
click at [600, 546] on link "Trade Commodity" at bounding box center [590, 550] width 119 height 28
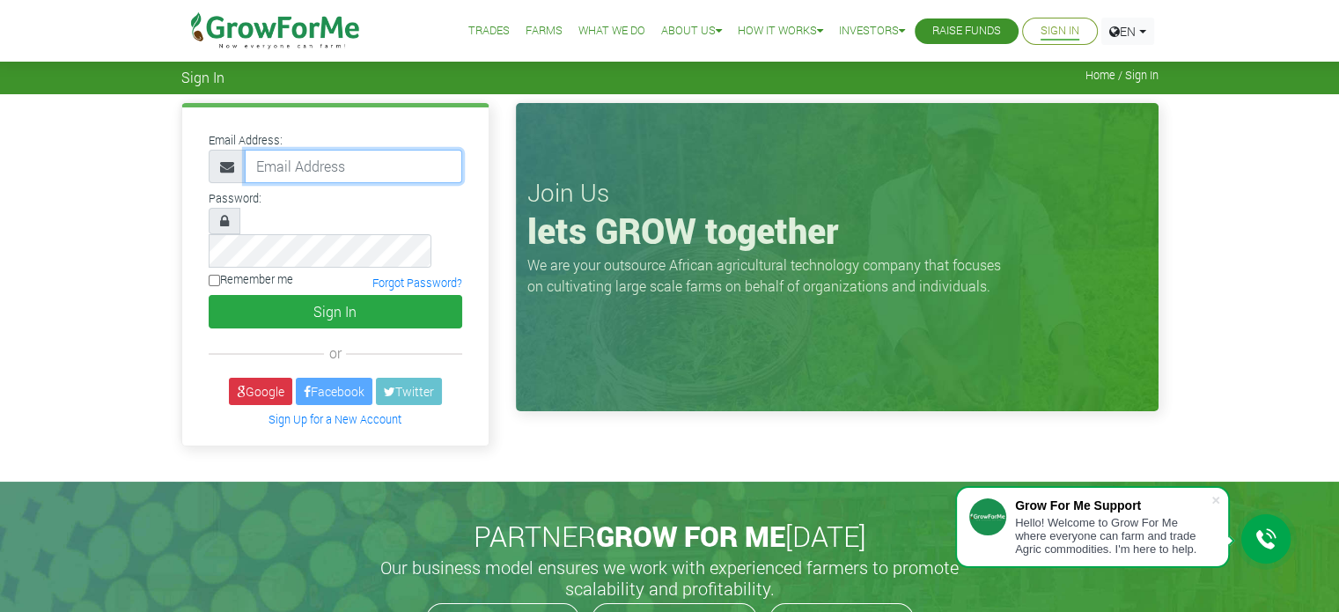
type input "oforidavid8@gmail.com"
click at [217, 275] on input "Remember me" at bounding box center [214, 280] width 11 height 11
checkbox input "true"
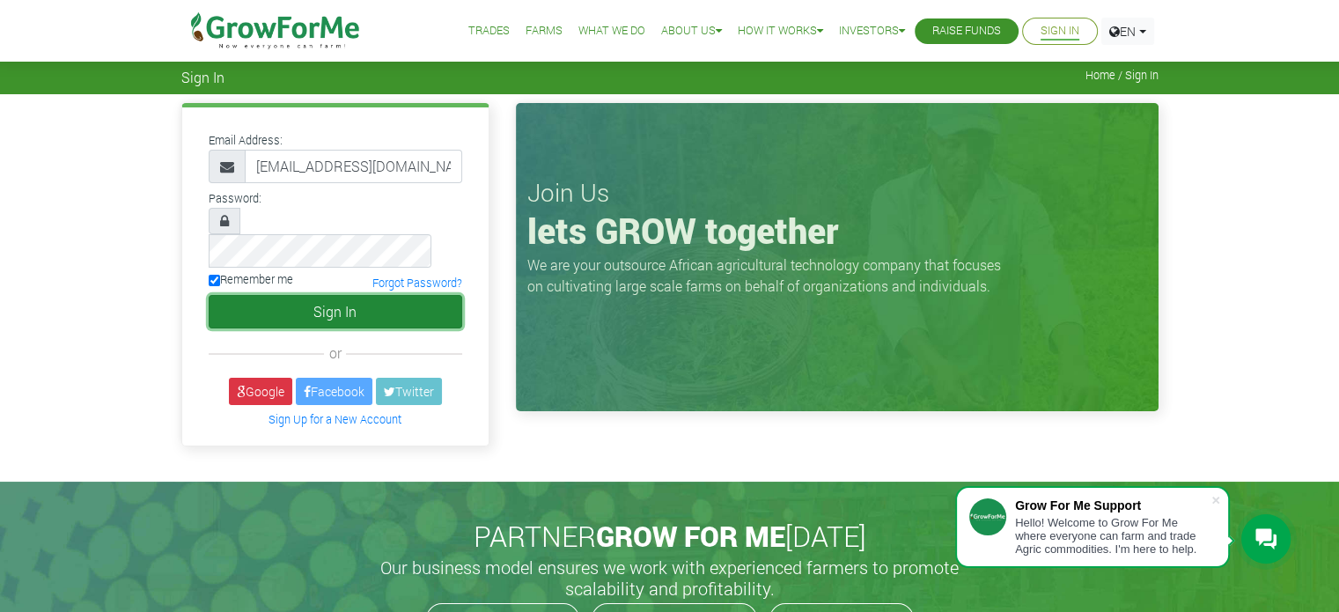
click at [320, 295] on button "Sign In" at bounding box center [335, 311] width 253 height 33
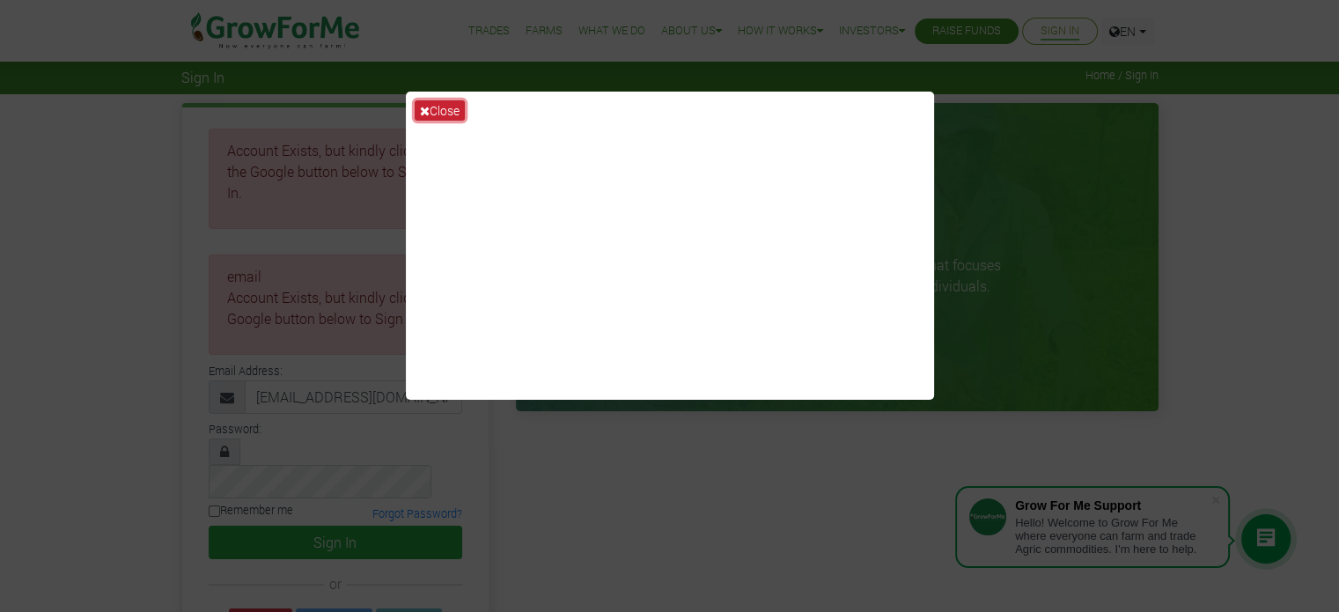
click at [430, 108] on button "Close" at bounding box center [440, 110] width 50 height 20
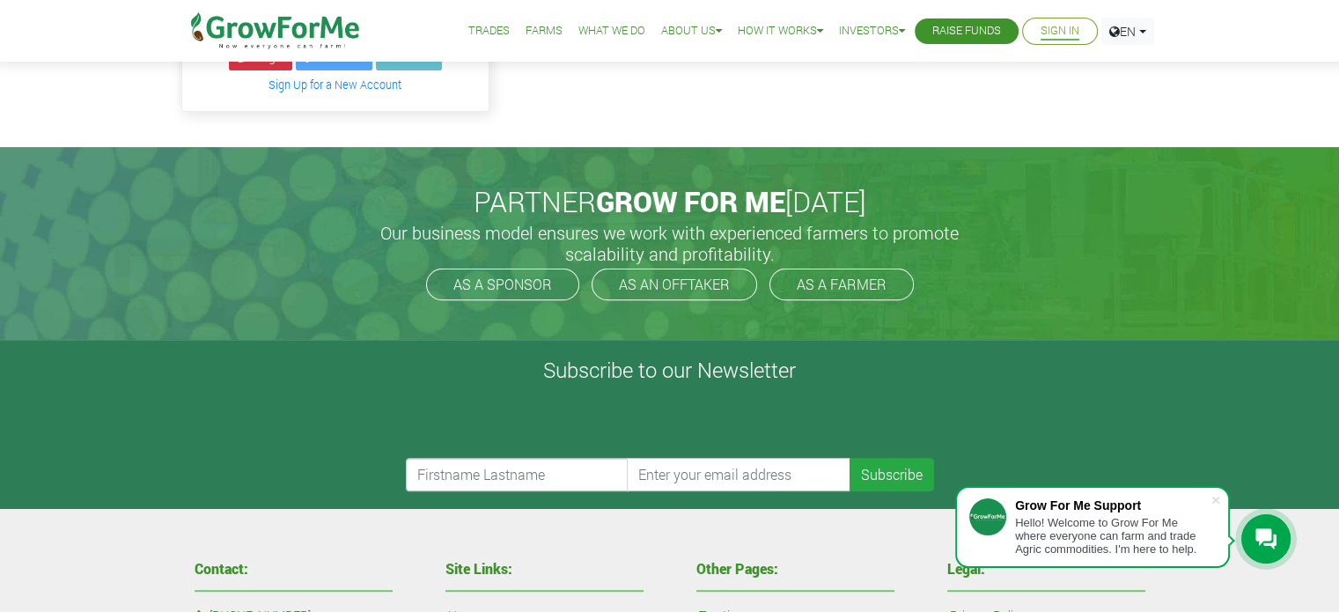
scroll to position [616, 0]
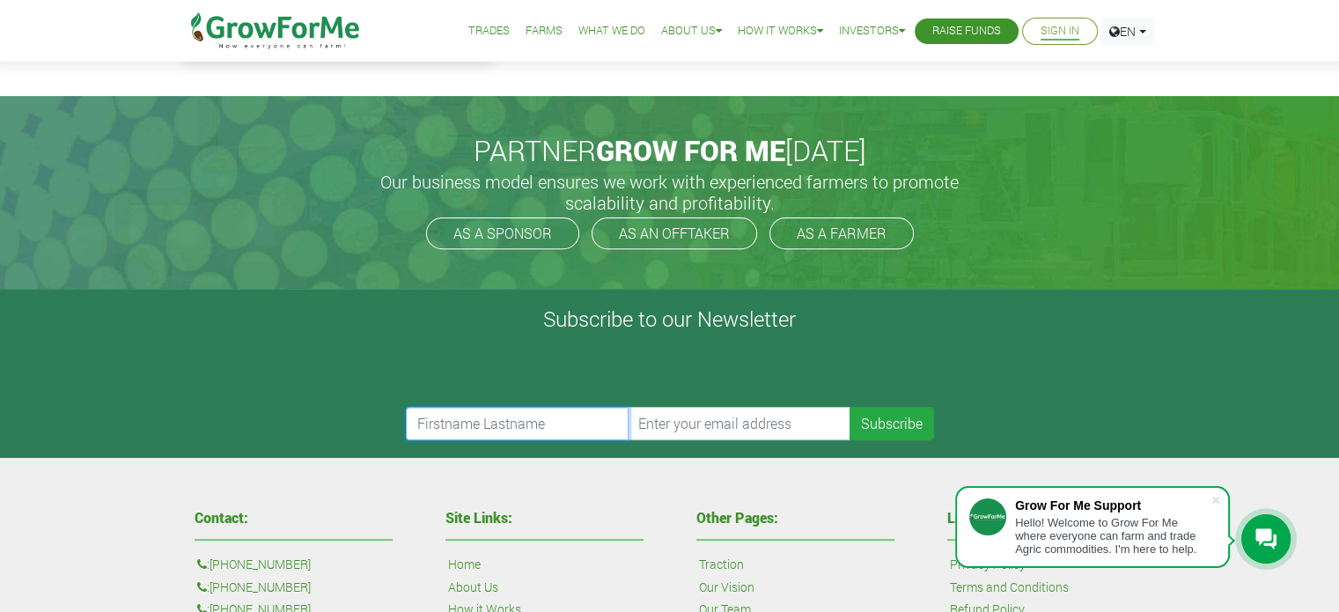
click at [466, 407] on input "text" at bounding box center [518, 423] width 224 height 33
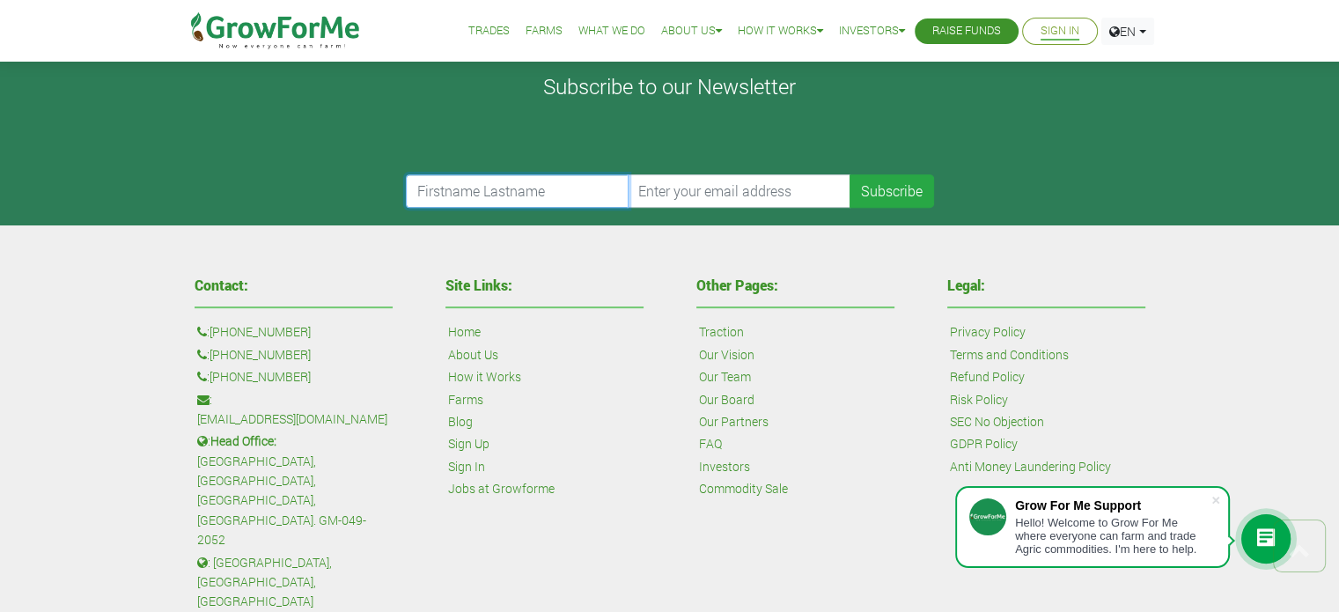
scroll to position [880, 0]
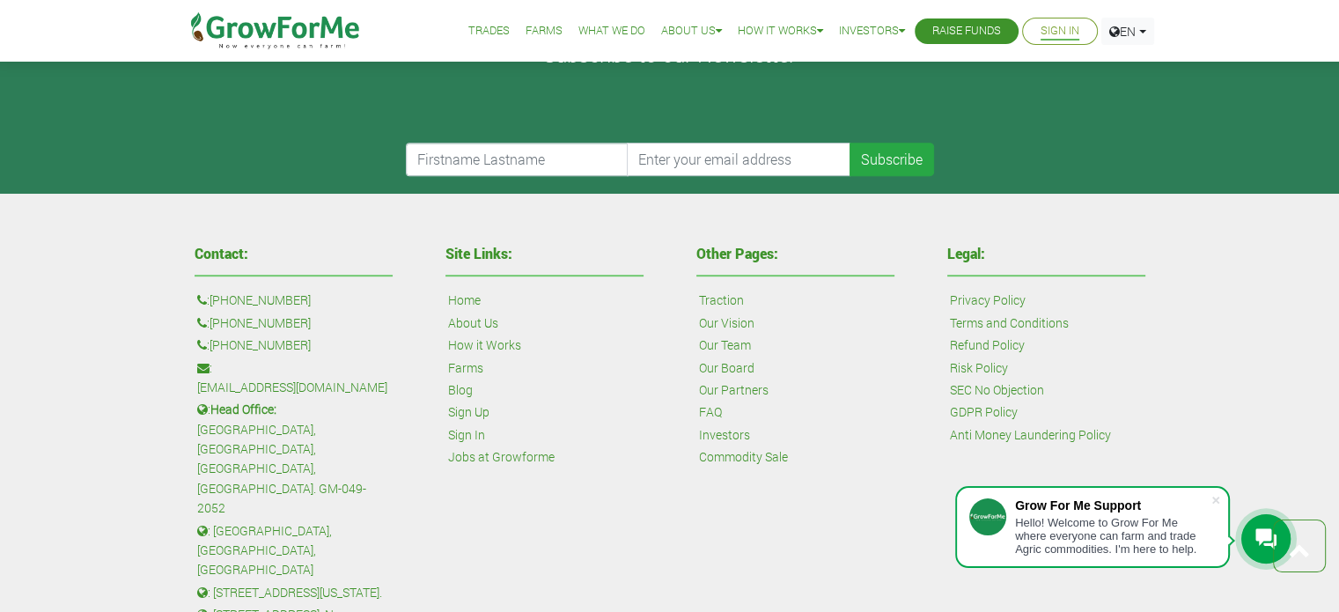
drag, startPoint x: 279, startPoint y: 523, endPoint x: 190, endPoint y: 527, distance: 89.0
click at [190, 527] on div "Contact: : [PHONE_NUMBER] : [PHONE_NUMBER] : [PHONE_NUMBER] : [EMAIL_ADDRESS][D…" at bounding box center [293, 495] width 224 height 515
copy p "GW 0171-8598"
click at [1257, 547] on icon at bounding box center [1265, 539] width 21 height 22
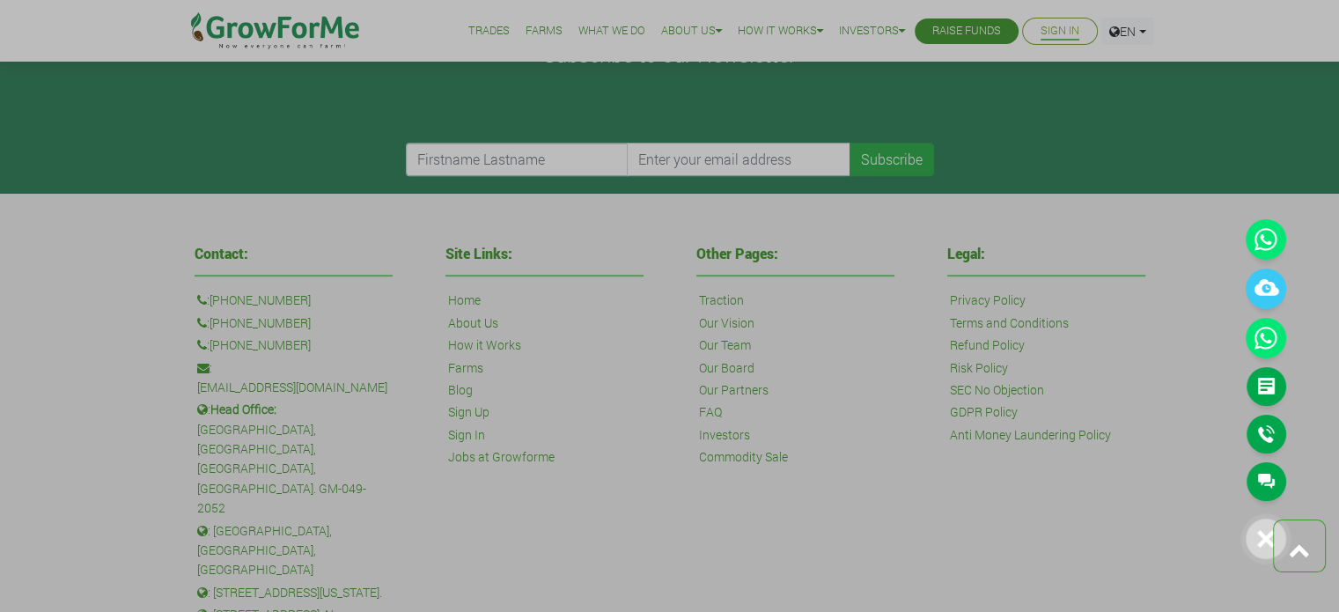
click at [1265, 432] on link "Callback" at bounding box center [1266, 434] width 40 height 39
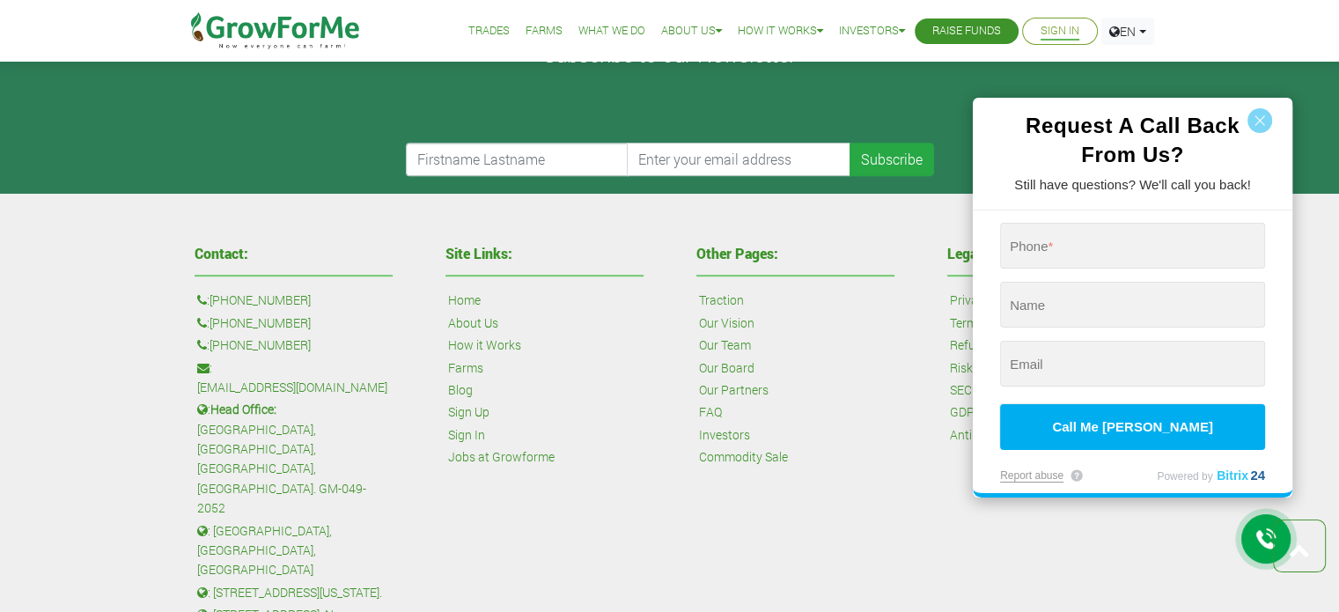
click at [864, 342] on div at bounding box center [669, 306] width 1339 height 612
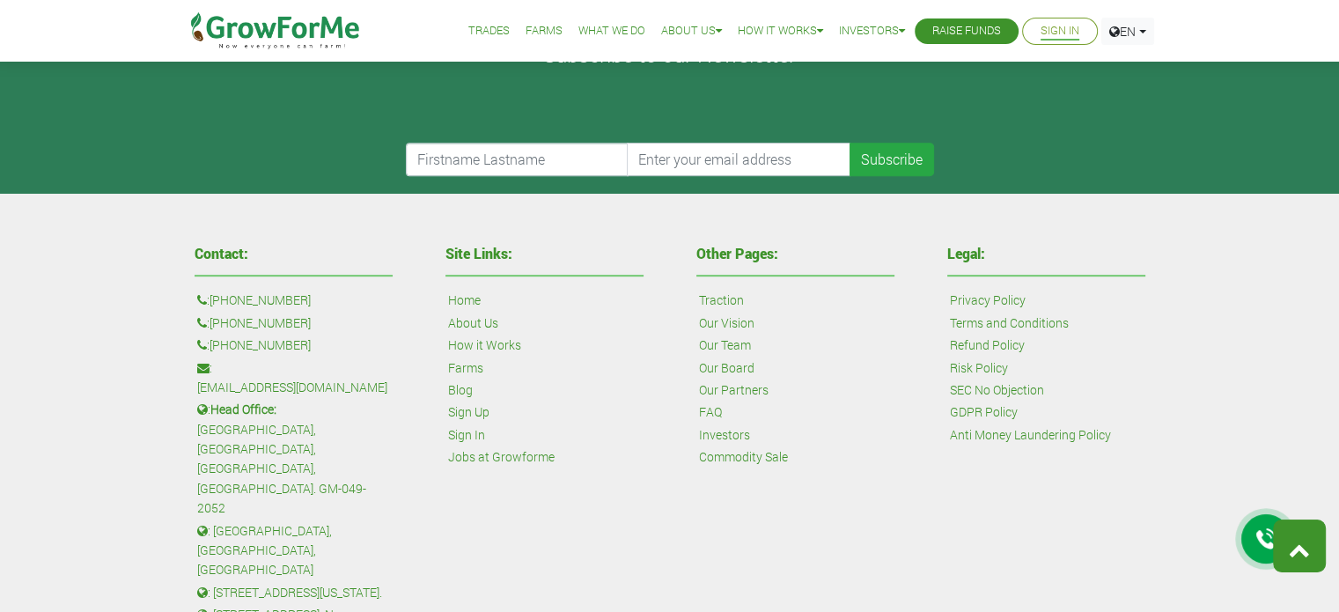
click at [1311, 571] on link at bounding box center [1299, 545] width 53 height 53
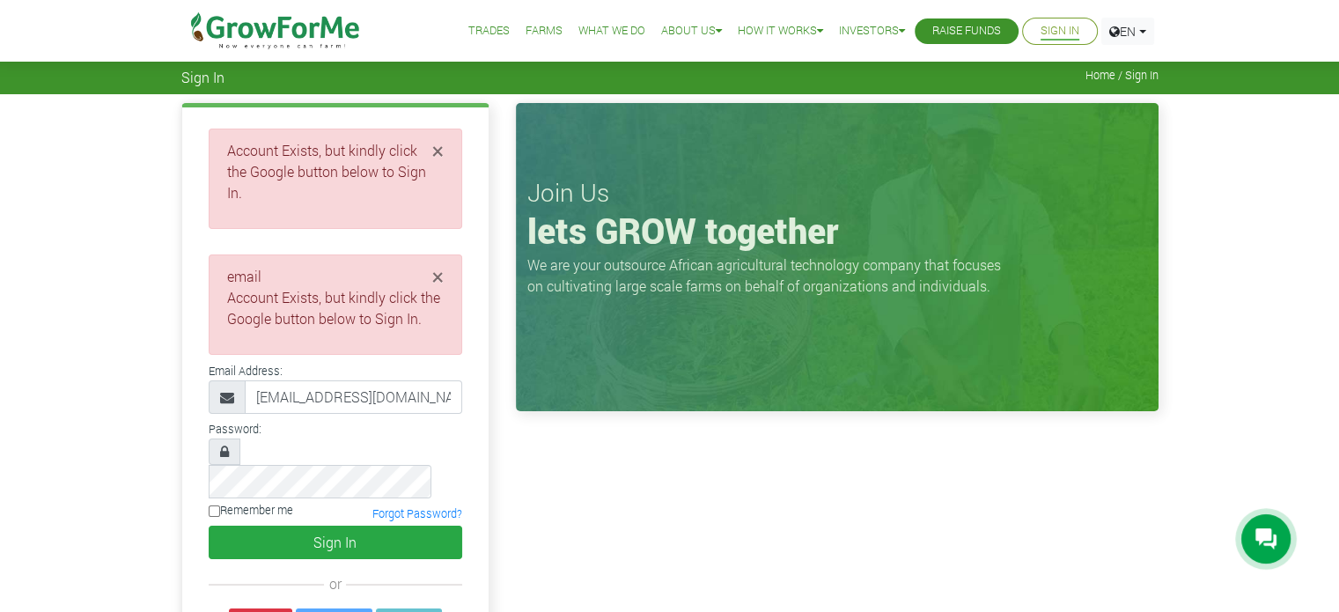
click at [945, 35] on link "Raise Funds" at bounding box center [966, 31] width 69 height 18
